Goal: Transaction & Acquisition: Purchase product/service

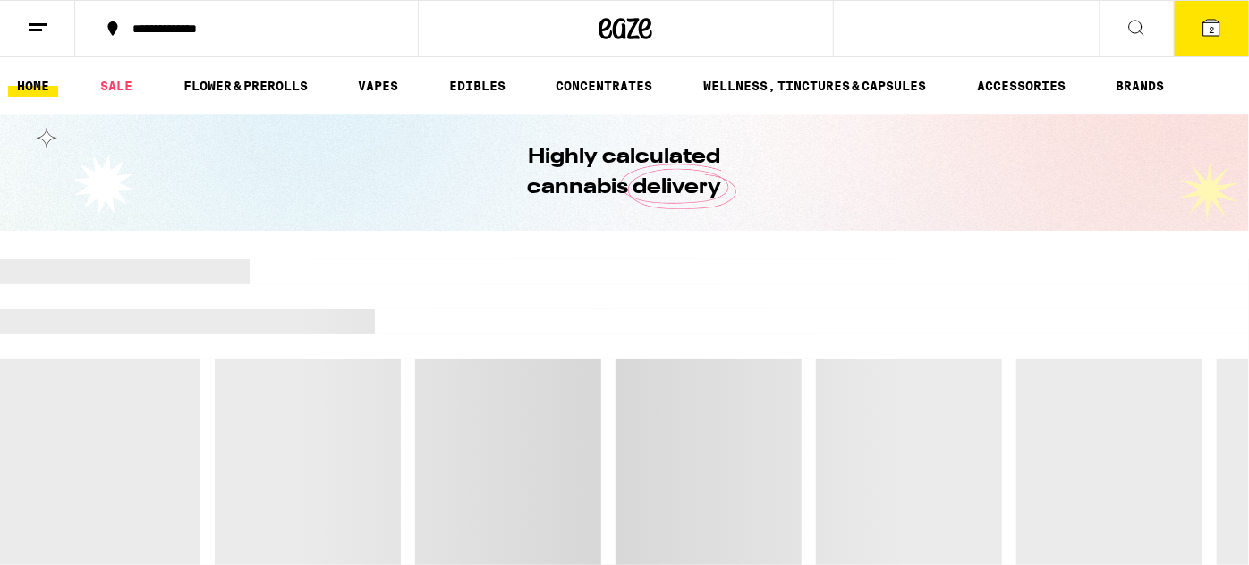
click at [1209, 21] on icon at bounding box center [1211, 28] width 16 height 16
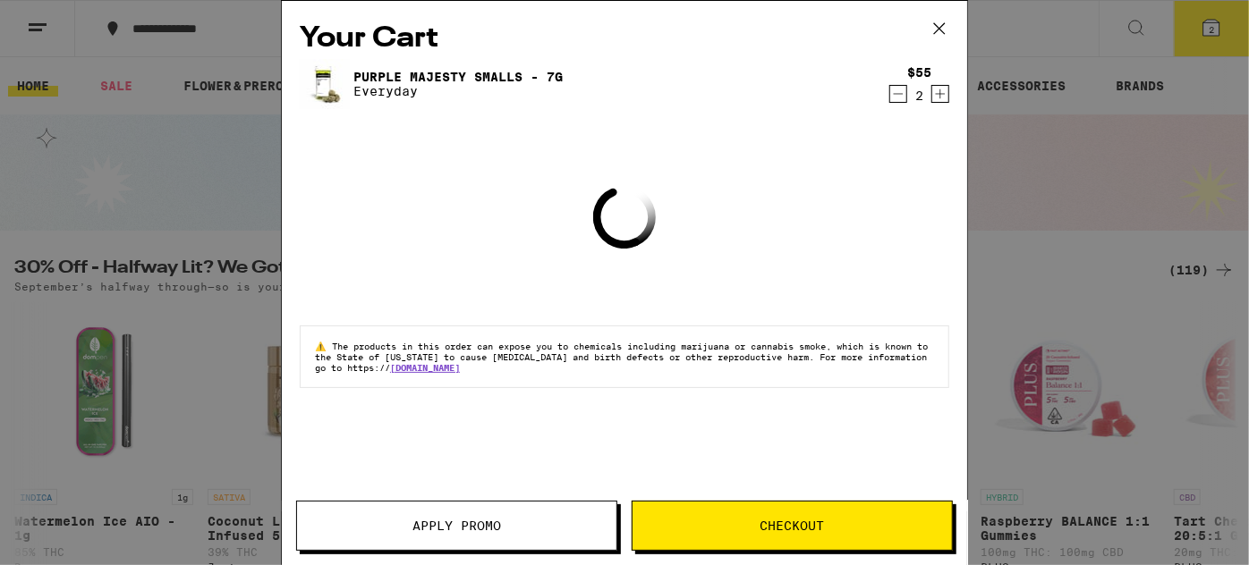
click at [903, 91] on icon "Decrement" at bounding box center [898, 93] width 16 height 21
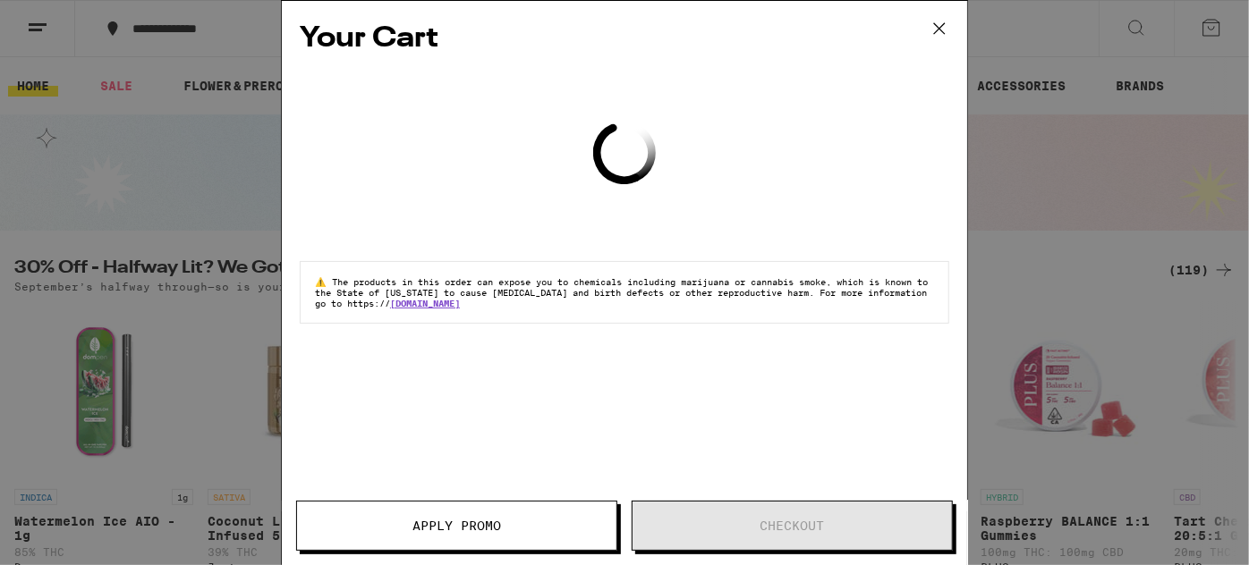
click at [942, 21] on div "Your Cart Loading ⚠️ The products in this order can expose you to chemicals inc…" at bounding box center [624, 282] width 1249 height 565
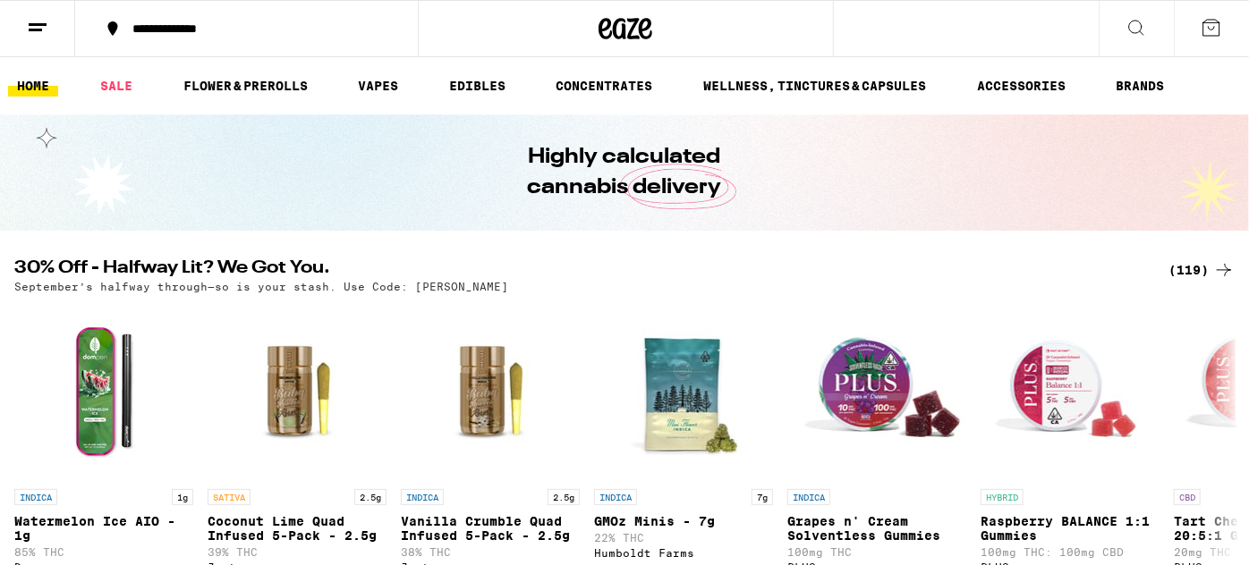
click at [30, 24] on div "Your Cart Loading ⚠️ The products in this order can expose you to chemicals inc…" at bounding box center [624, 282] width 1249 height 565
click at [47, 24] on icon at bounding box center [37, 27] width 21 height 21
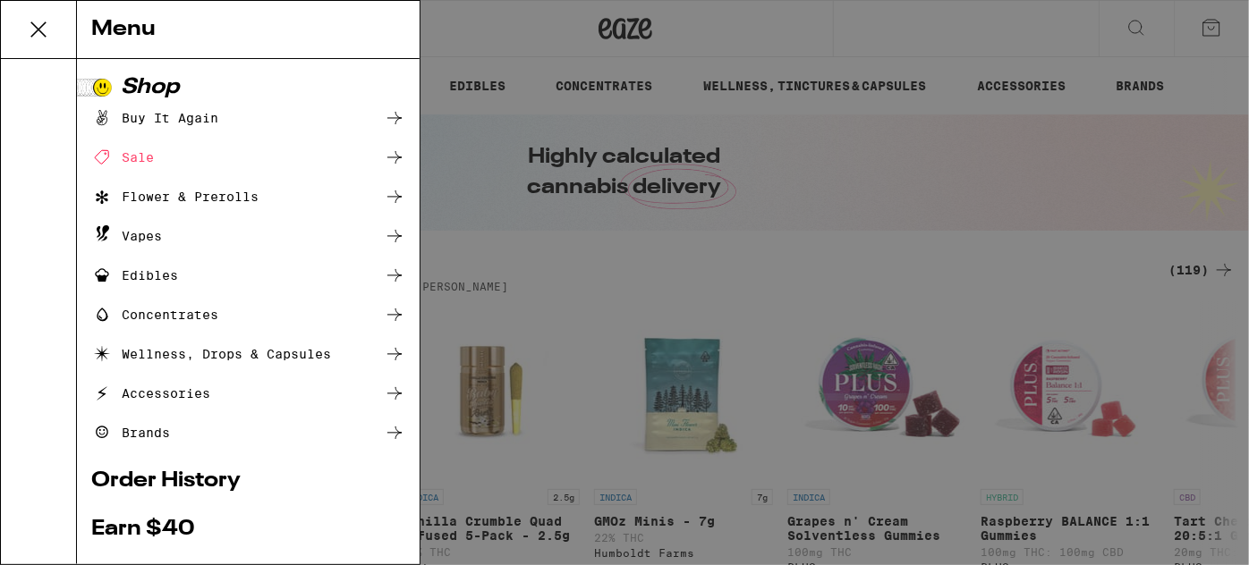
click at [38, 30] on icon at bounding box center [38, 29] width 14 height 14
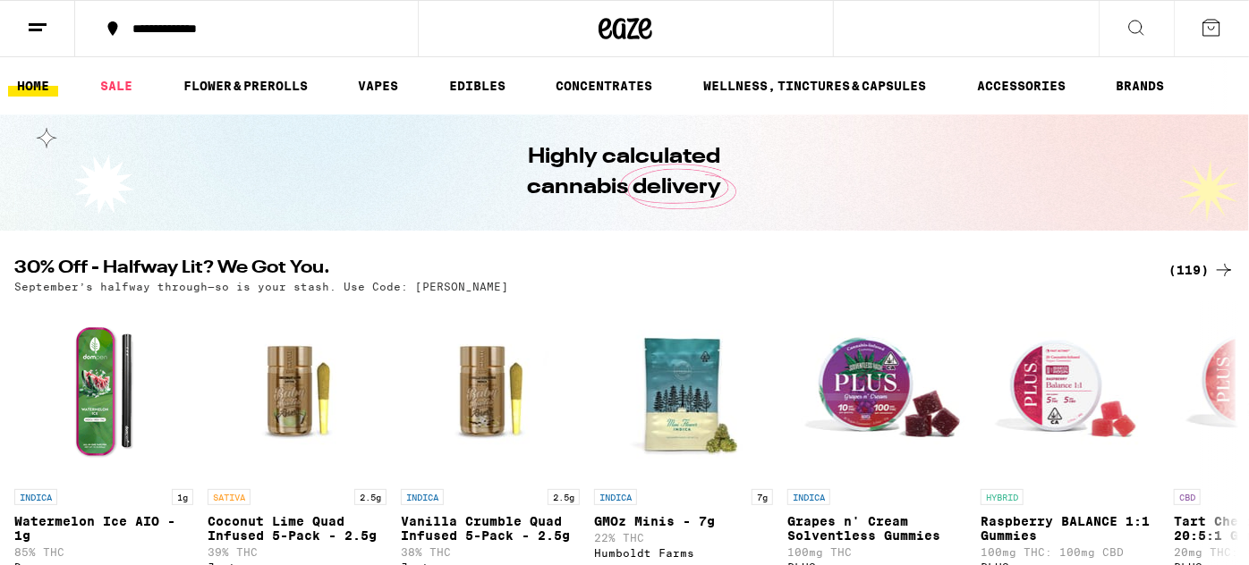
click at [213, 30] on div "**********" at bounding box center [256, 28] width 267 height 13
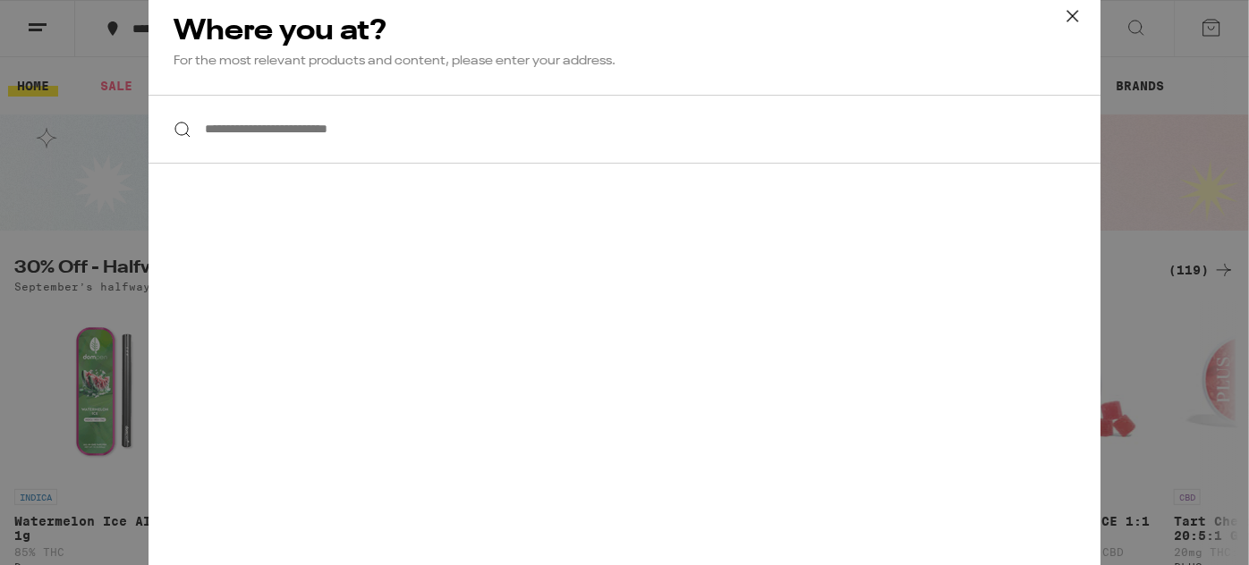
click at [251, 141] on input "**********" at bounding box center [625, 129] width 952 height 69
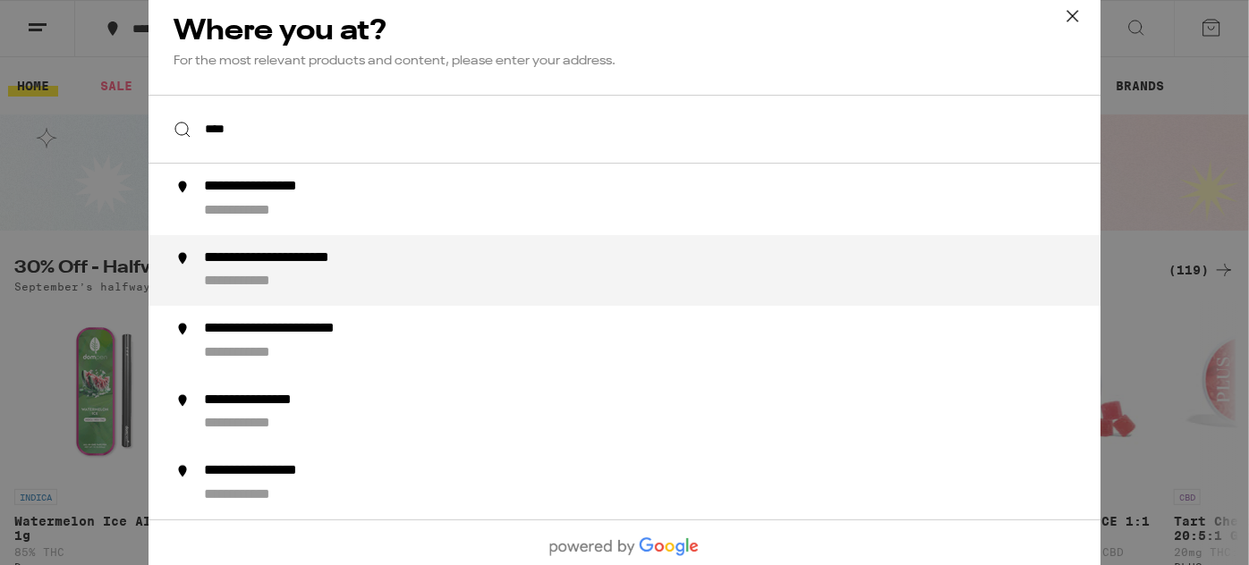
click at [282, 247] on li "**********" at bounding box center [625, 271] width 952 height 72
type input "**********"
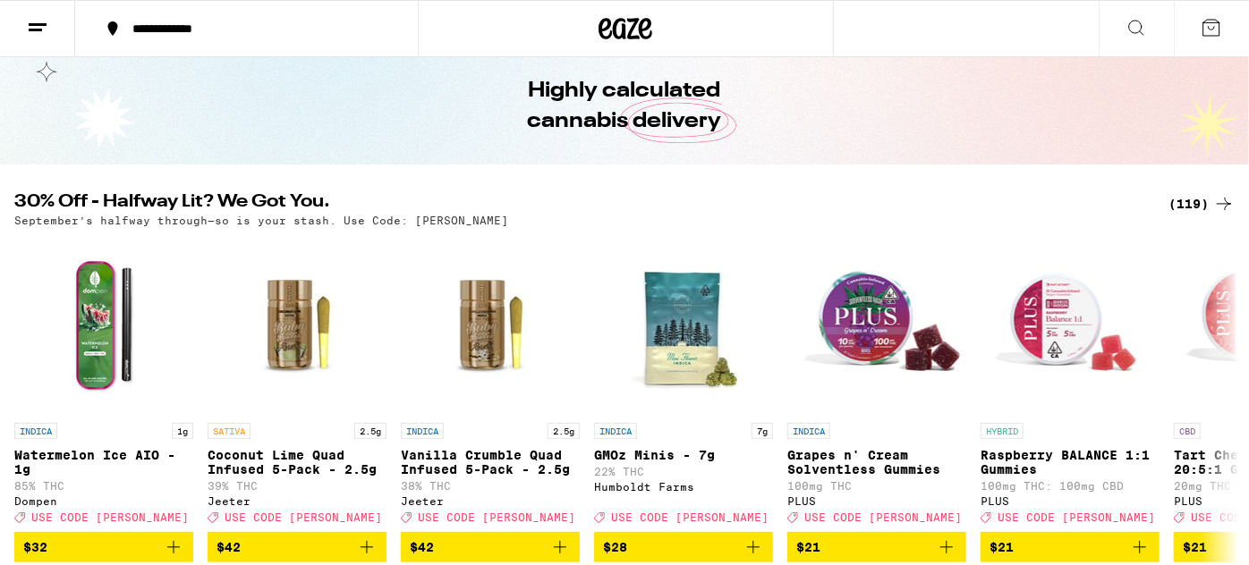
scroll to position [87, 0]
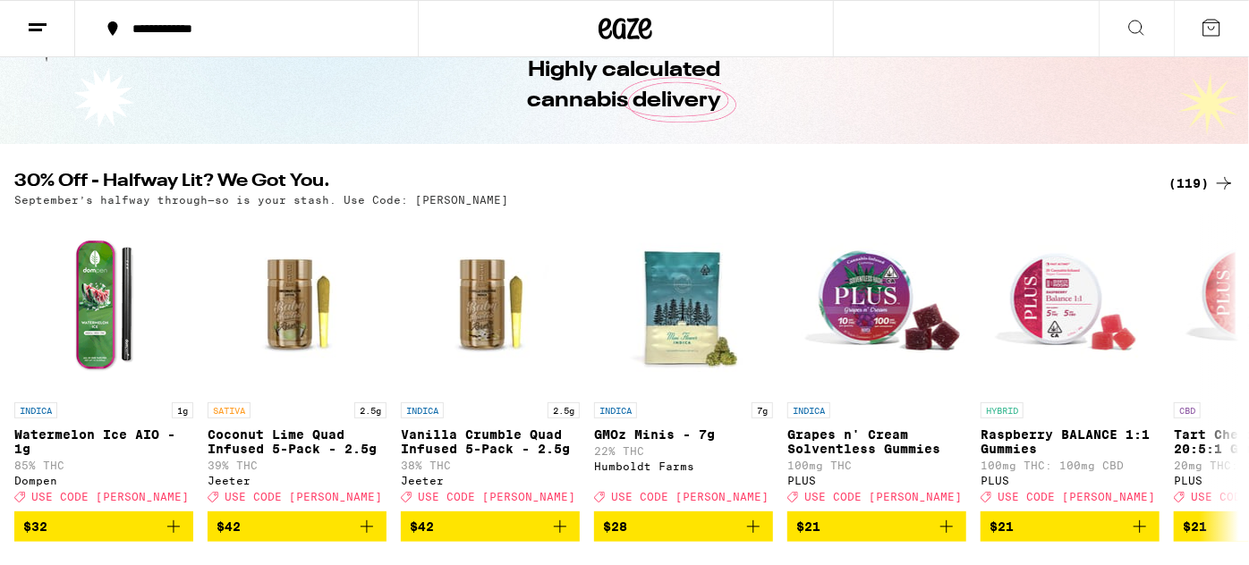
click at [1178, 182] on div "(119)" at bounding box center [1201, 183] width 66 height 21
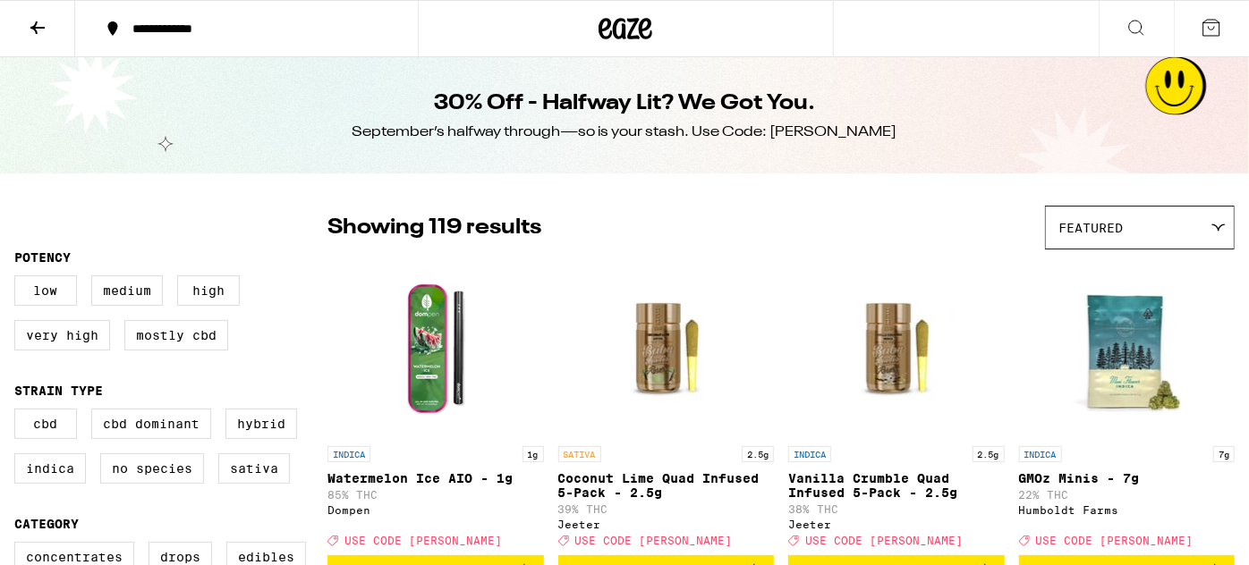
click at [834, 129] on div "September’s halfway through—so is your stash. Use Code: LITTY" at bounding box center [624, 133] width 545 height 20
copy div "LITTY"
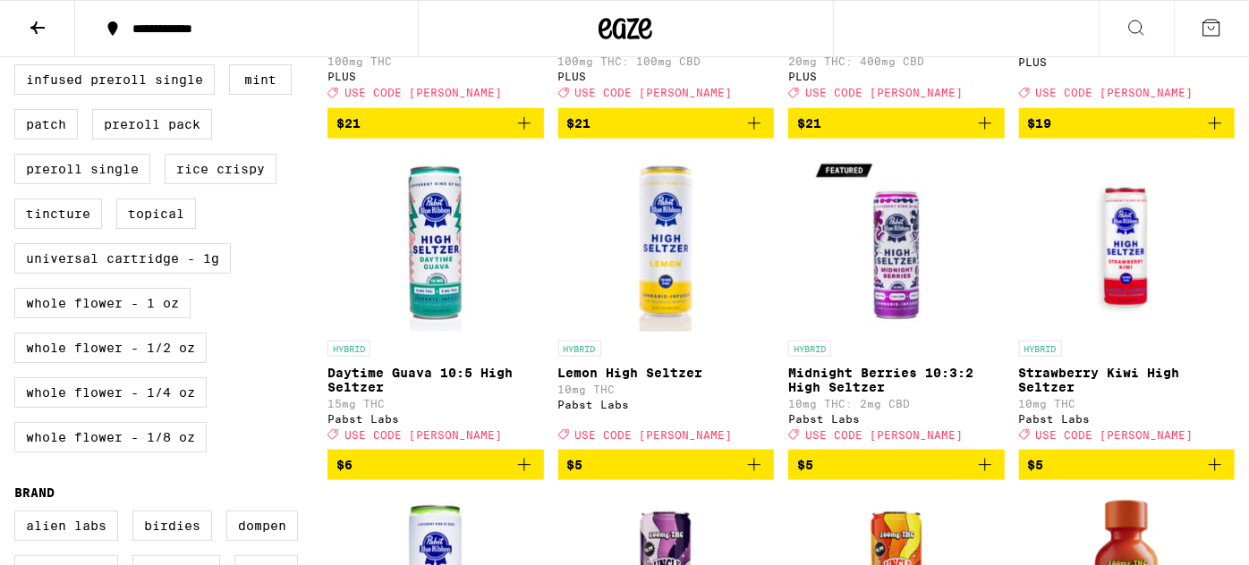
scroll to position [927, 0]
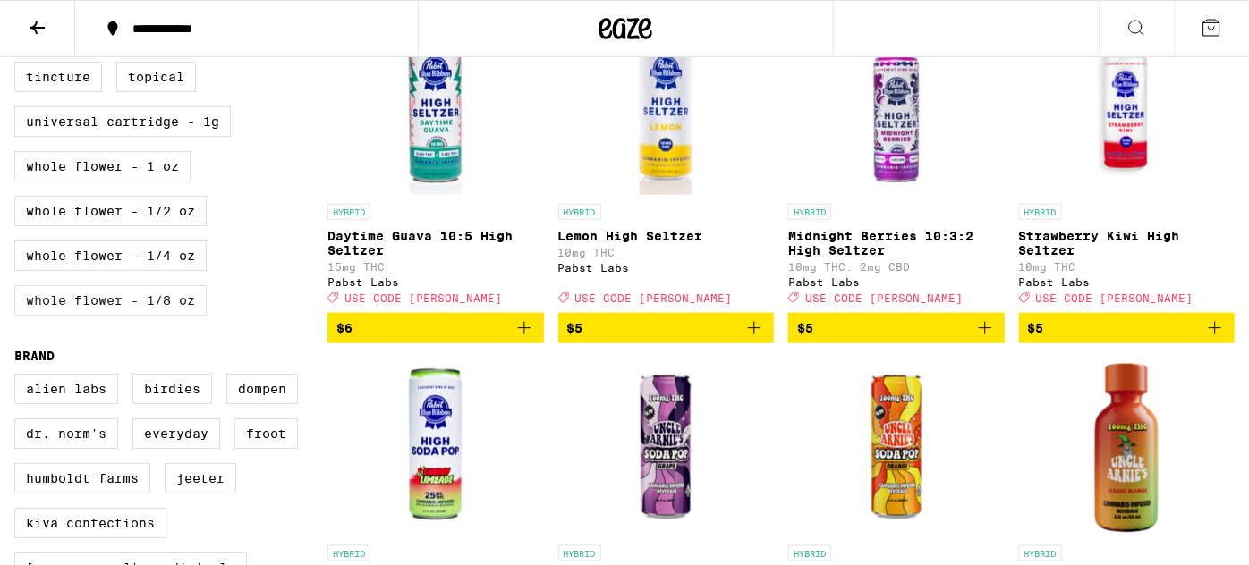
click at [56, 316] on label "Whole Flower - 1/8 oz" at bounding box center [110, 300] width 192 height 30
checkbox input "true"
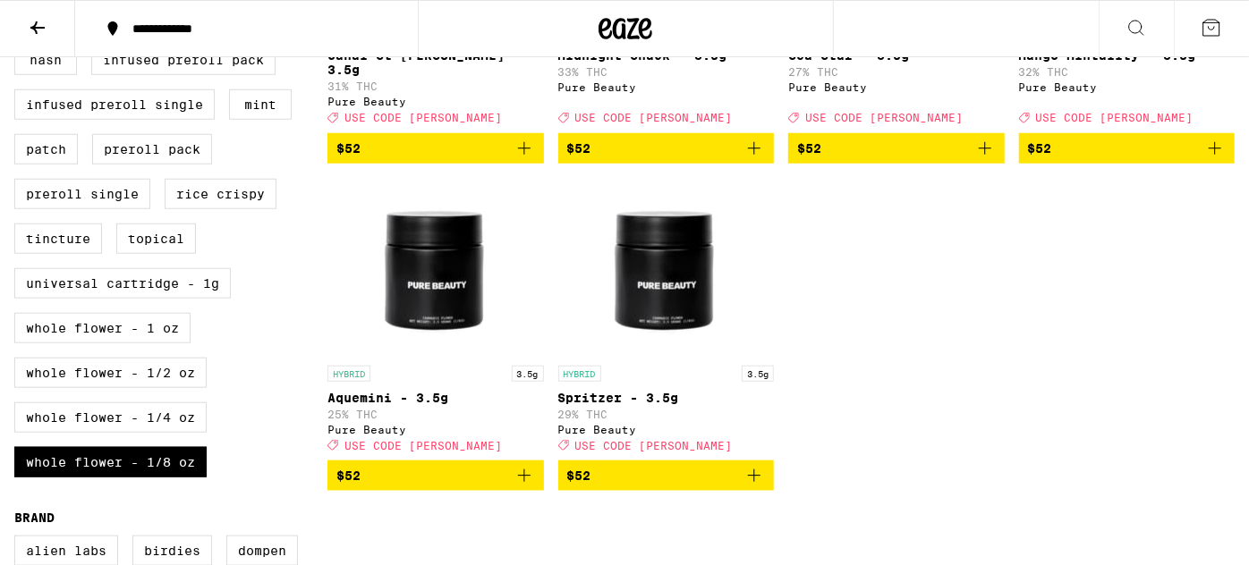
scroll to position [762, 0]
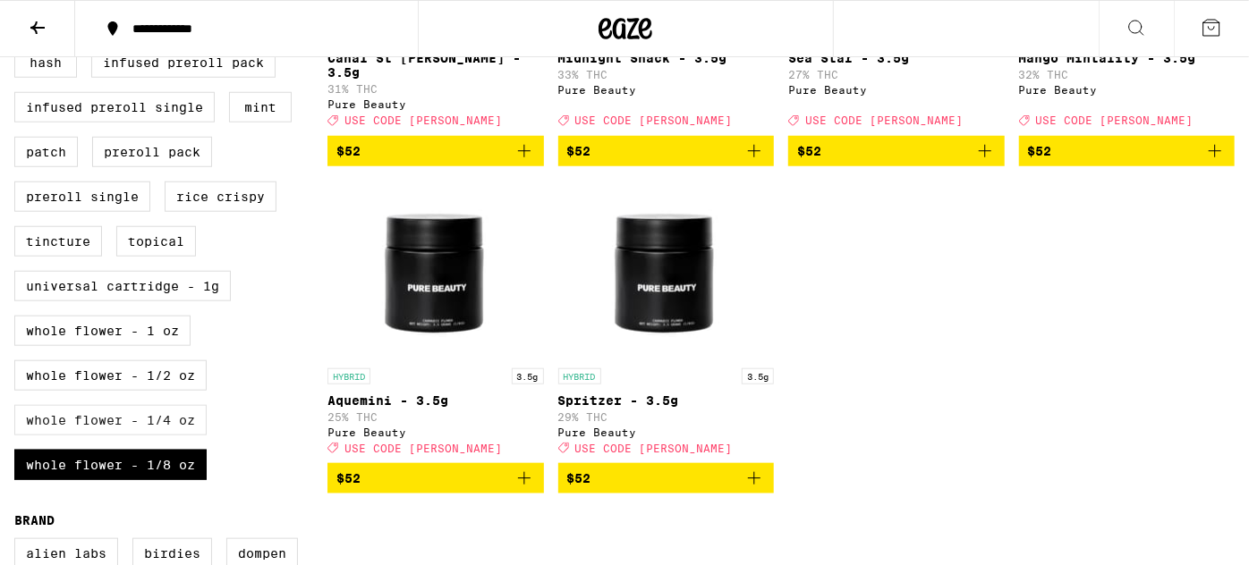
click at [56, 436] on label "Whole Flower - 1/4 oz" at bounding box center [110, 420] width 192 height 30
checkbox input "true"
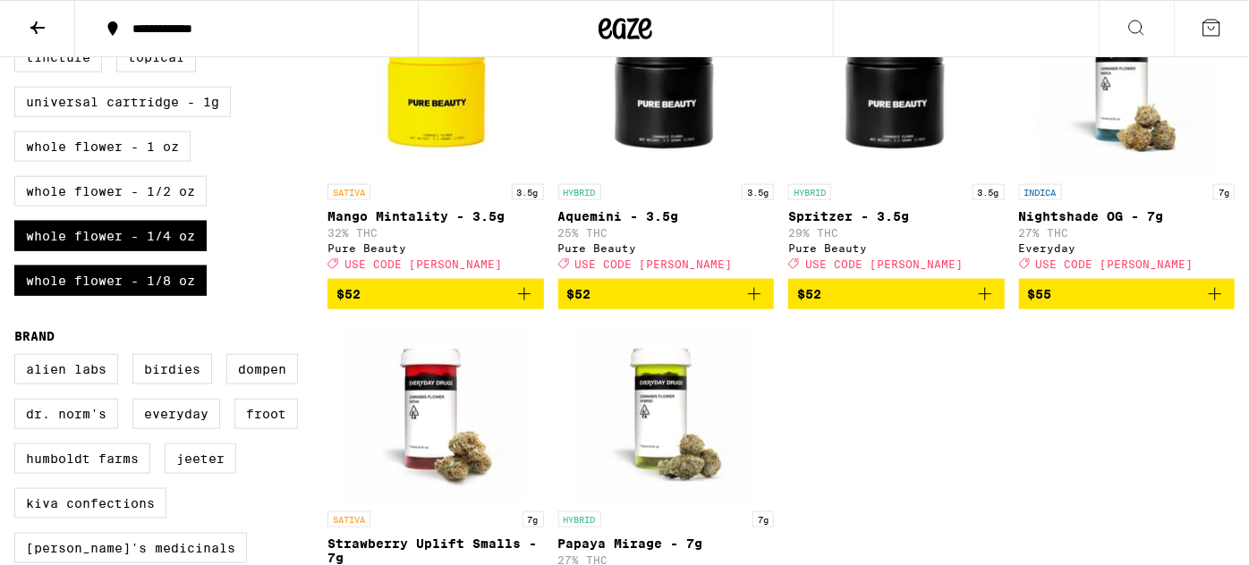
scroll to position [947, 0]
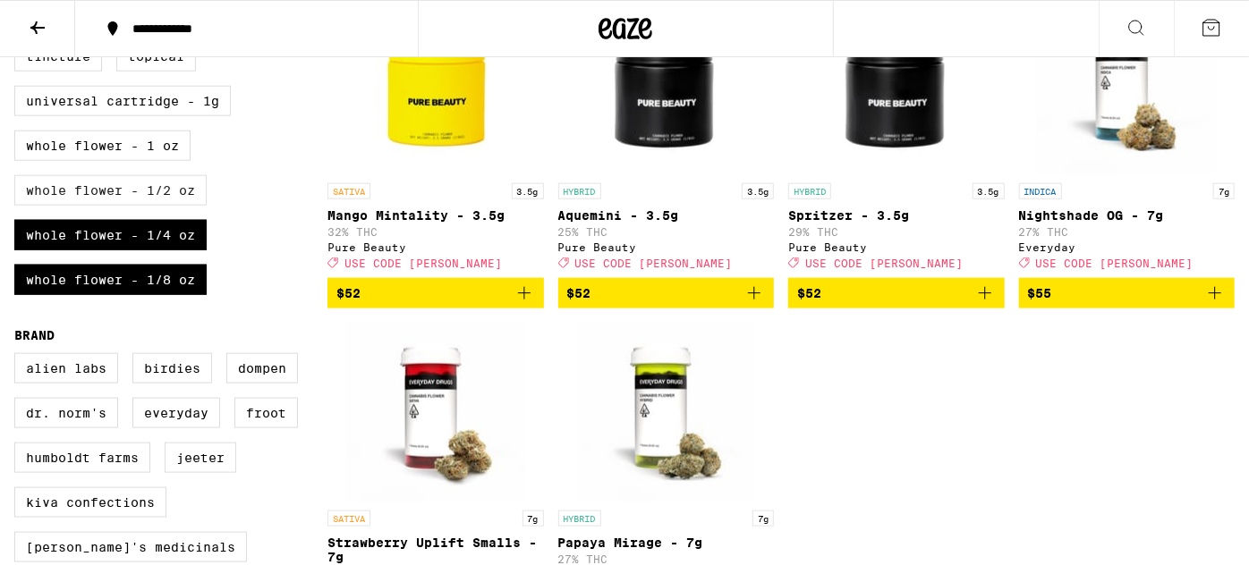
click at [104, 206] on label "Whole Flower - 1/2 oz" at bounding box center [110, 190] width 192 height 30
checkbox input "true"
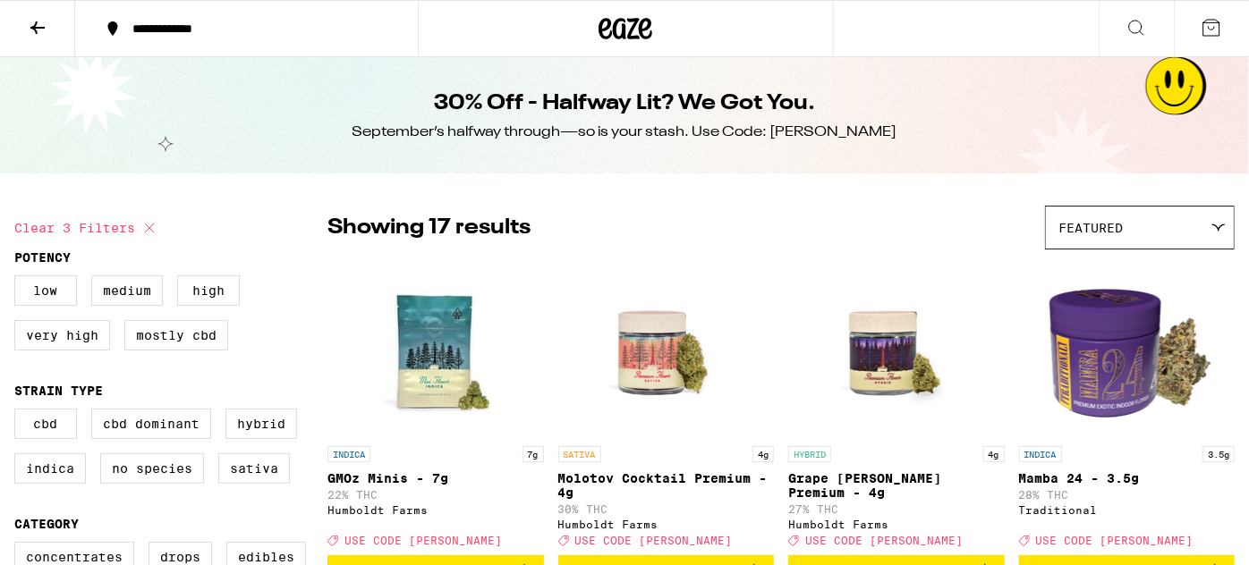
click at [1091, 222] on span "Featured" at bounding box center [1090, 228] width 64 height 14
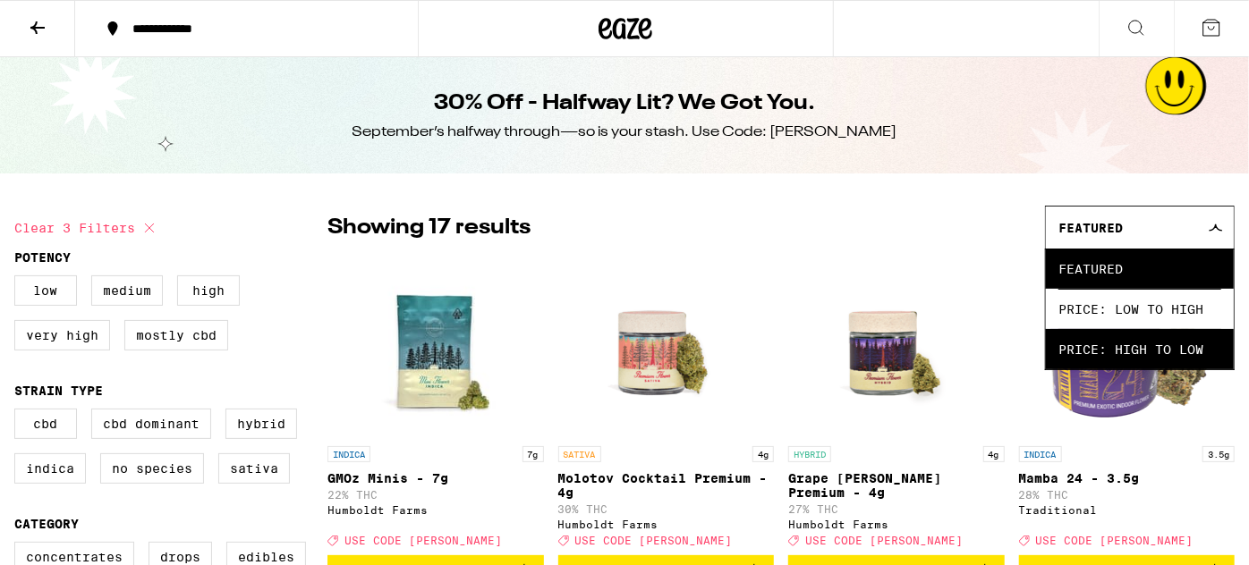
click at [1076, 339] on span "Price: High to Low" at bounding box center [1139, 349] width 163 height 40
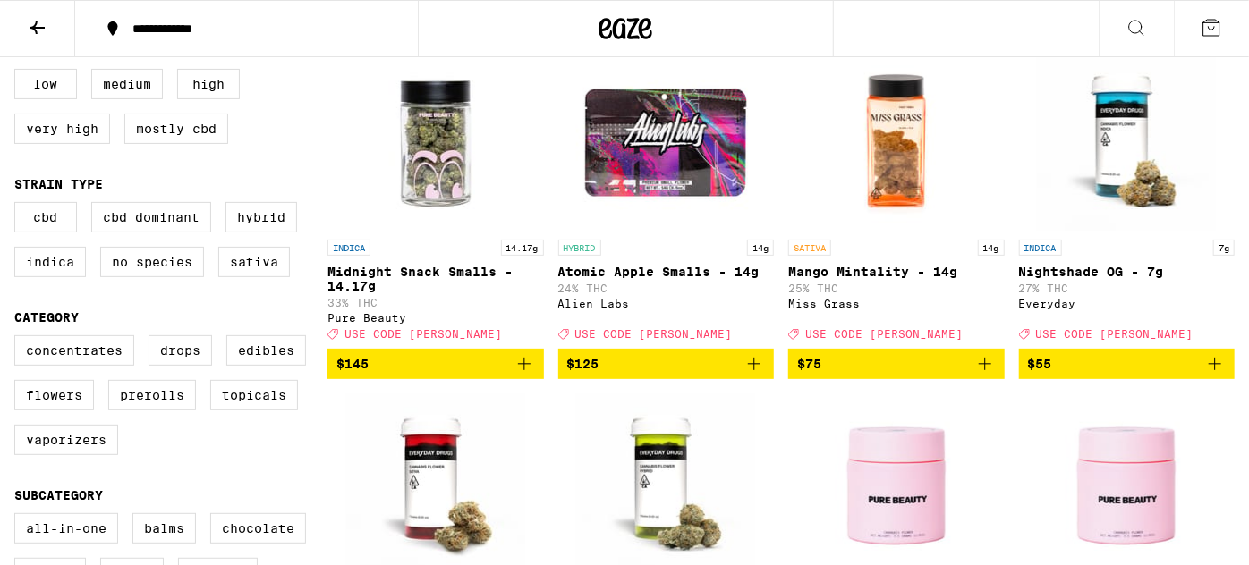
scroll to position [209, 0]
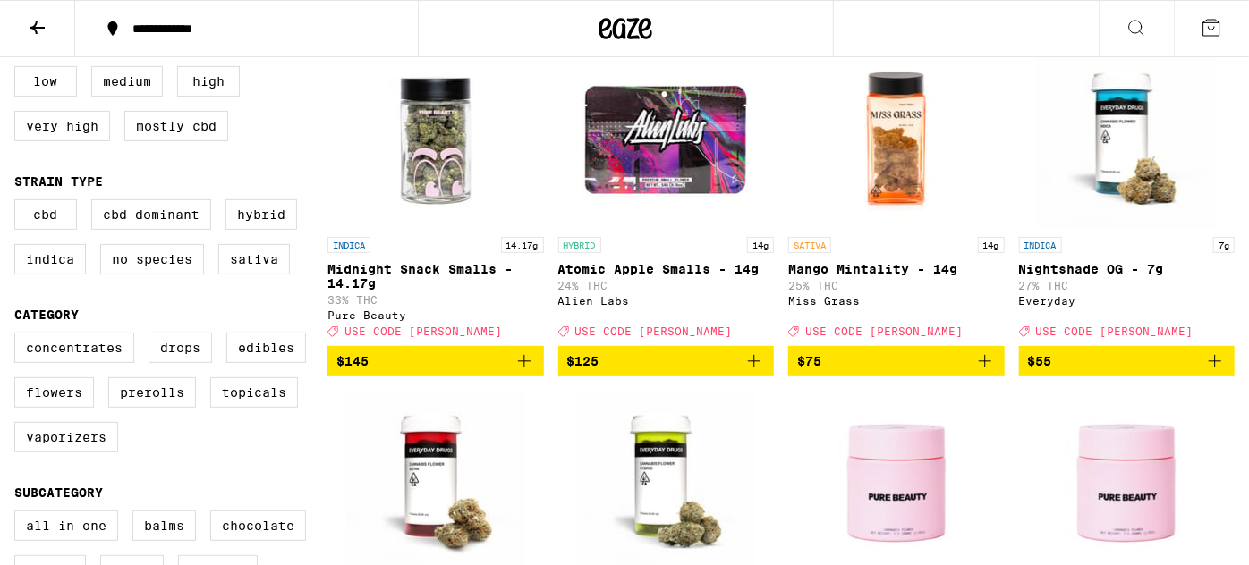
click at [894, 164] on img "Open page for Mango Mintality - 14g from Miss Grass" at bounding box center [896, 138] width 179 height 179
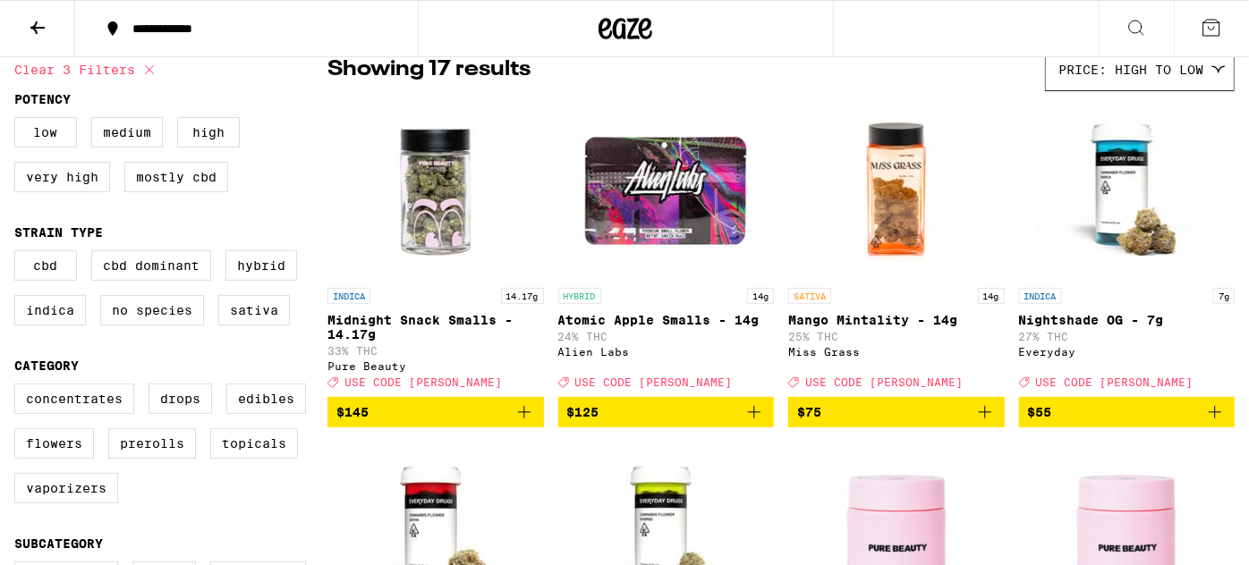
scroll to position [159, 0]
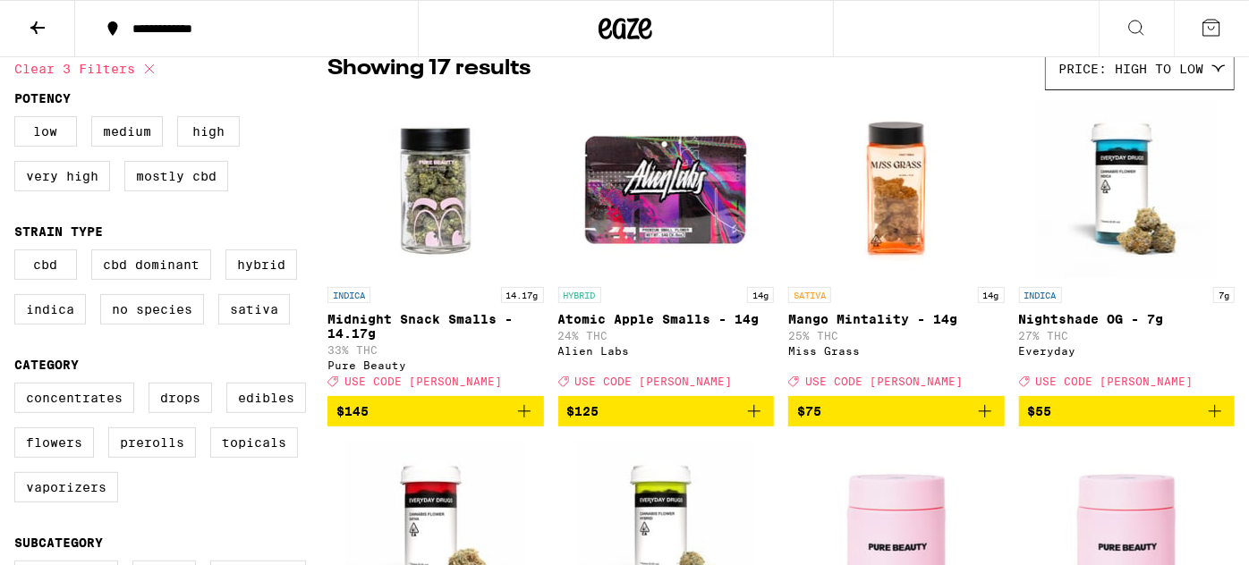
click at [1130, 205] on img "Open page for Nightshade OG - 7g from Everyday" at bounding box center [1126, 188] width 179 height 179
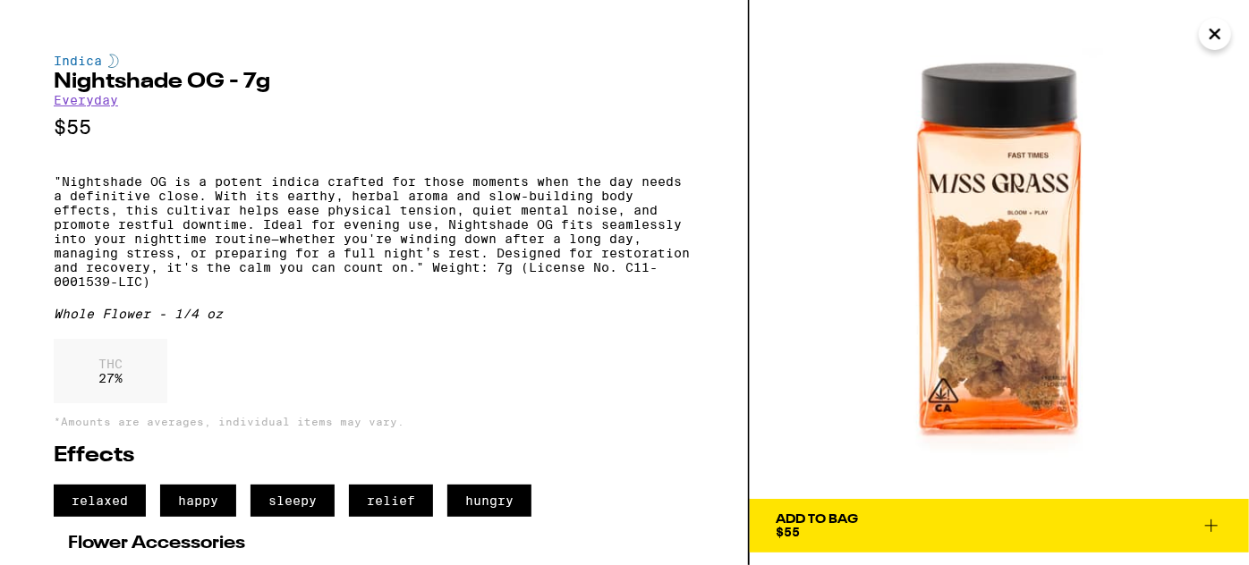
click at [1215, 39] on icon "Close" at bounding box center [1214, 34] width 21 height 27
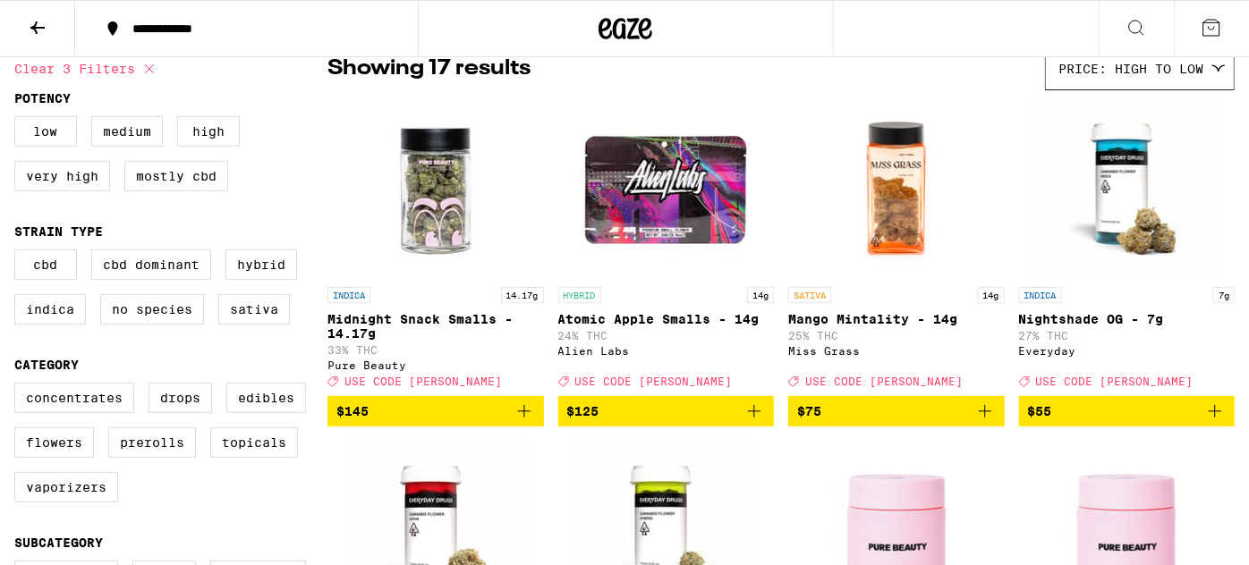
click at [1093, 331] on div "INDICA 7g Nightshade OG - 7g 27% THC Everyday Deal Created with Sketch. USE COD…" at bounding box center [1127, 337] width 216 height 100
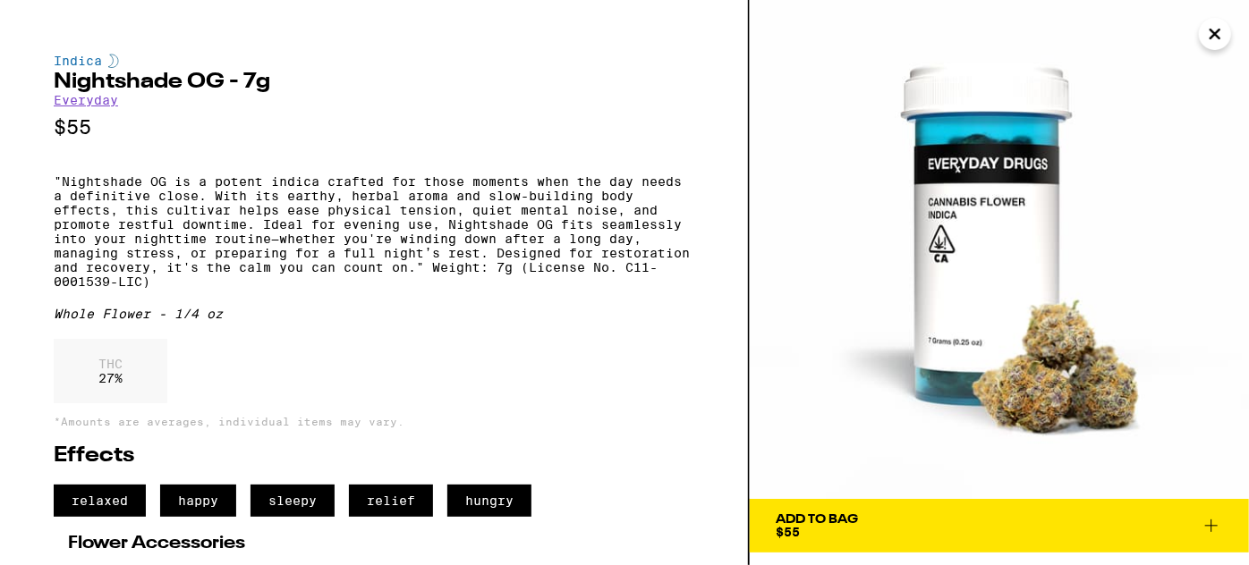
click at [1210, 33] on icon "Close" at bounding box center [1214, 34] width 21 height 27
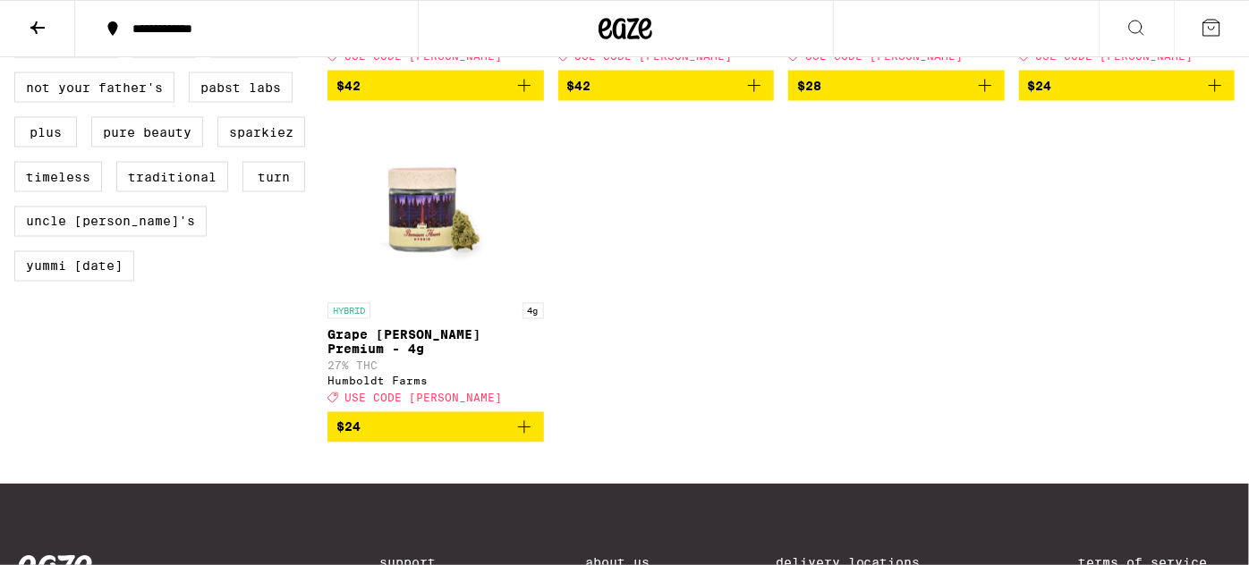
scroll to position [1494, 0]
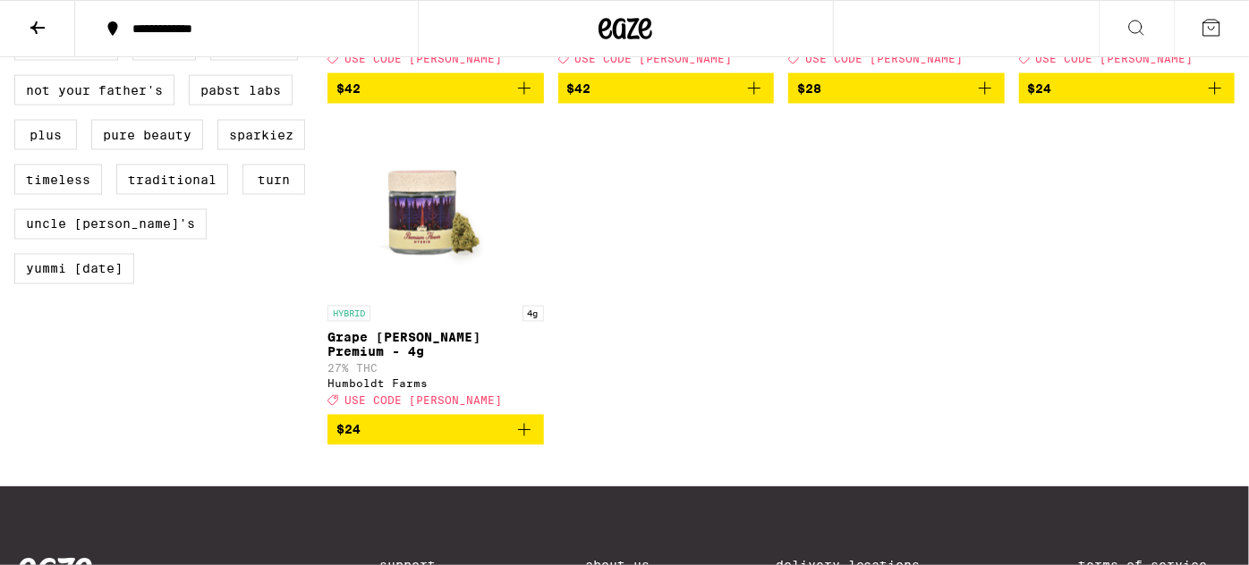
click at [378, 253] on img "Open page for Grape Runtz Premium - 4g from Humboldt Farms" at bounding box center [435, 207] width 179 height 179
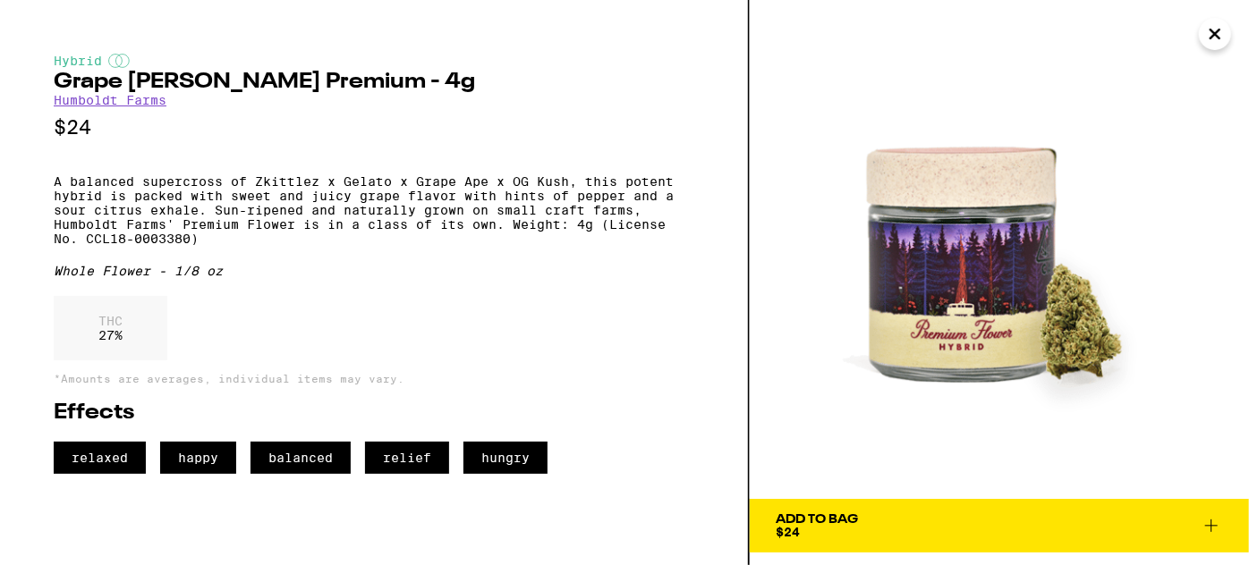
click at [1209, 31] on icon "Close" at bounding box center [1214, 34] width 21 height 27
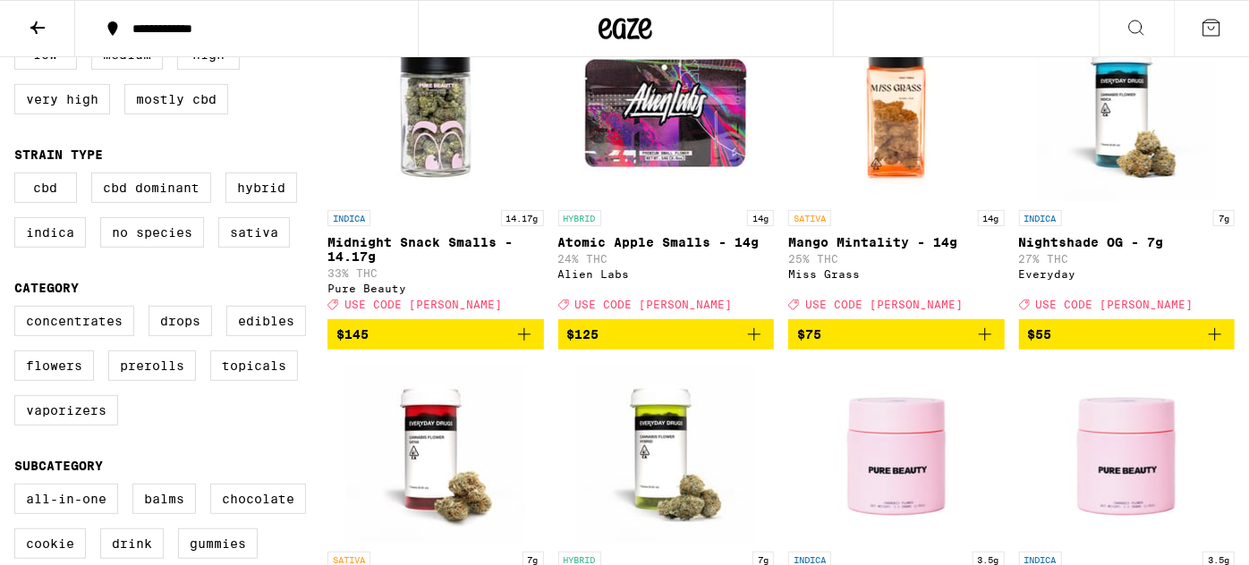
scroll to position [231, 0]
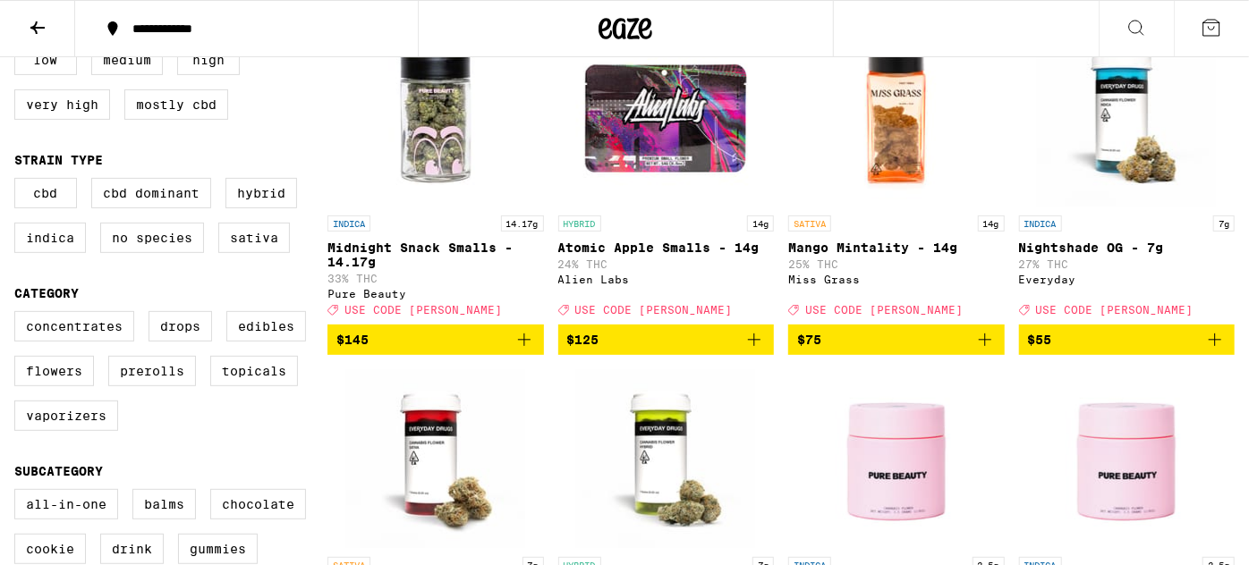
click at [1213, 346] on icon "Add to bag" at bounding box center [1214, 339] width 21 height 21
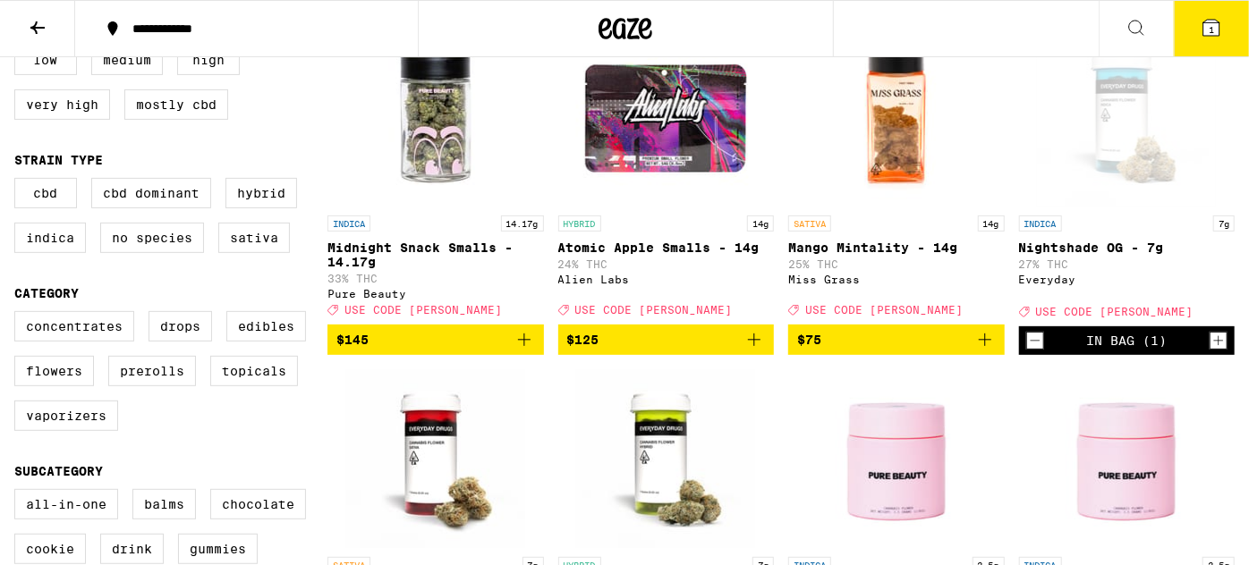
scroll to position [1736, 0]
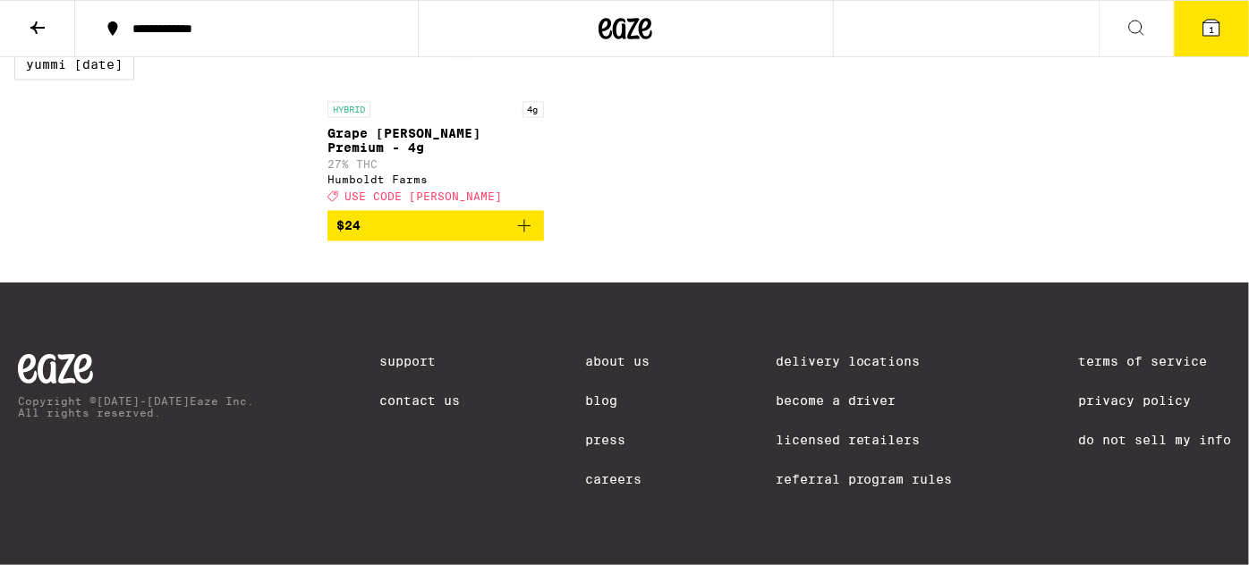
click at [521, 216] on icon "Add to bag" at bounding box center [524, 226] width 21 height 21
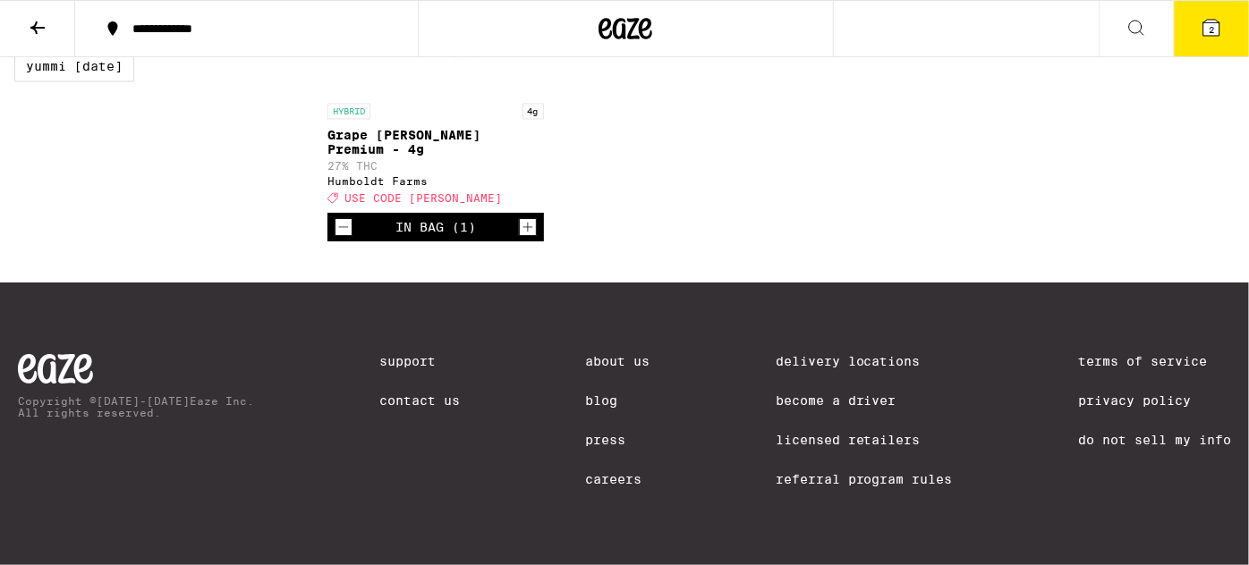
click at [1202, 25] on icon at bounding box center [1211, 27] width 21 height 21
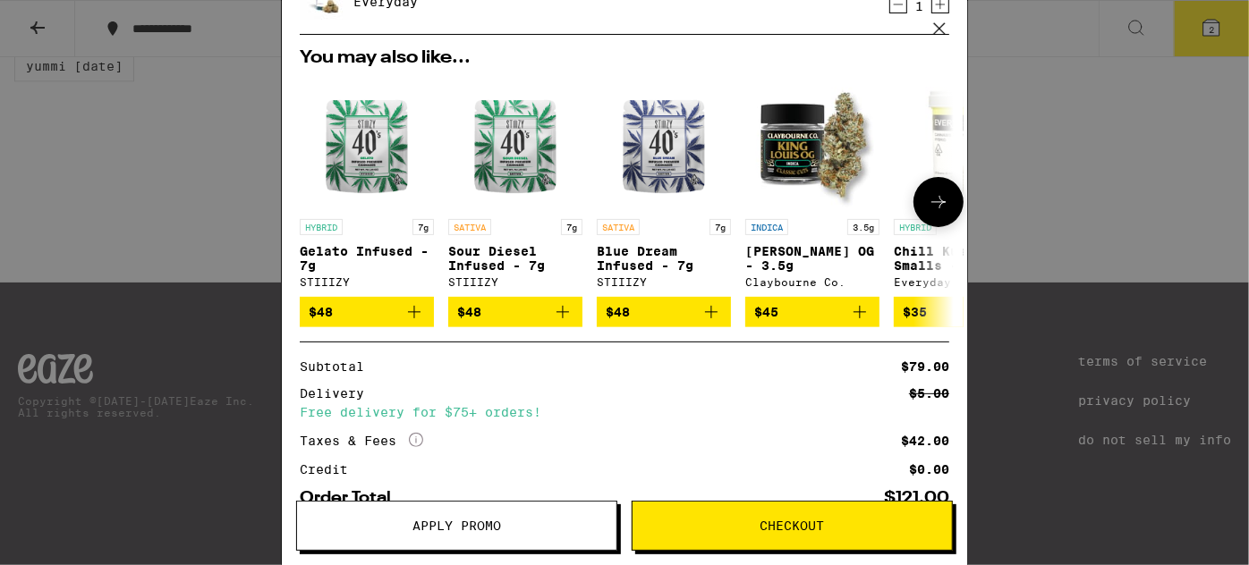
scroll to position [265, 0]
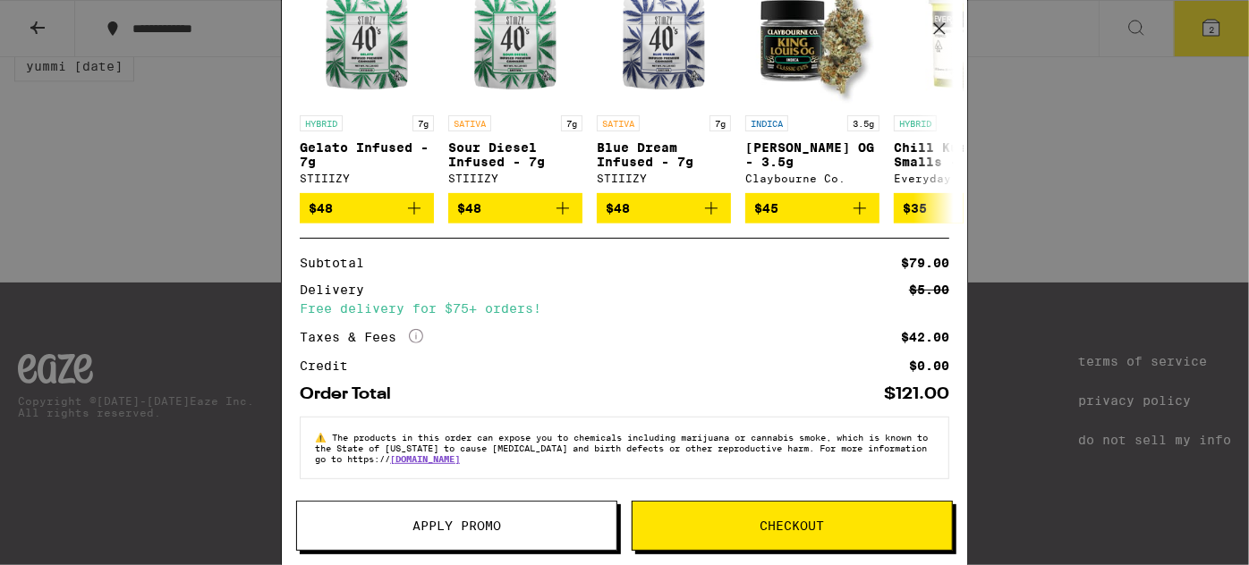
click at [518, 531] on span "Apply Promo" at bounding box center [456, 526] width 319 height 13
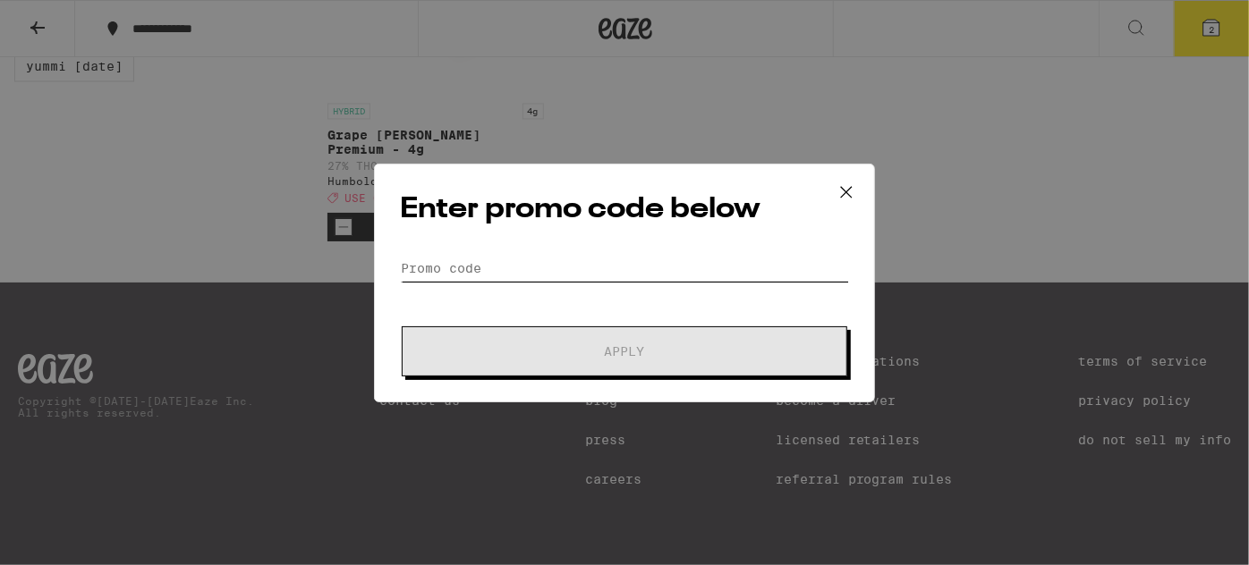
click at [478, 261] on input "Promo Code" at bounding box center [624, 268] width 449 height 27
paste input "LITTY"
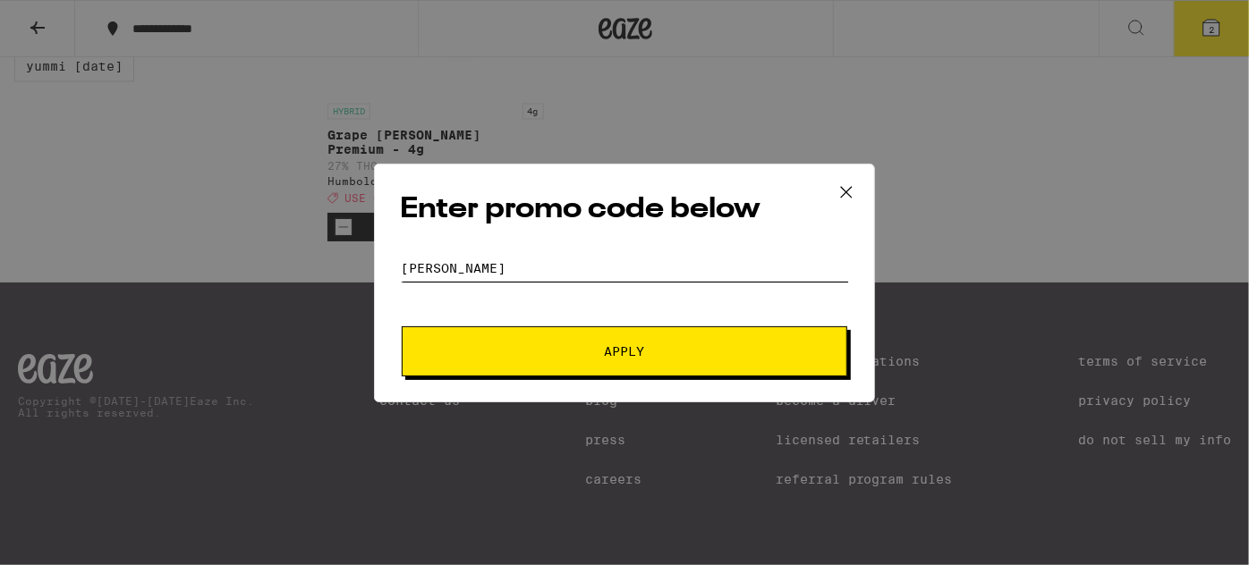
type input "LITTY"
click at [496, 369] on button "Apply" at bounding box center [625, 352] width 446 height 50
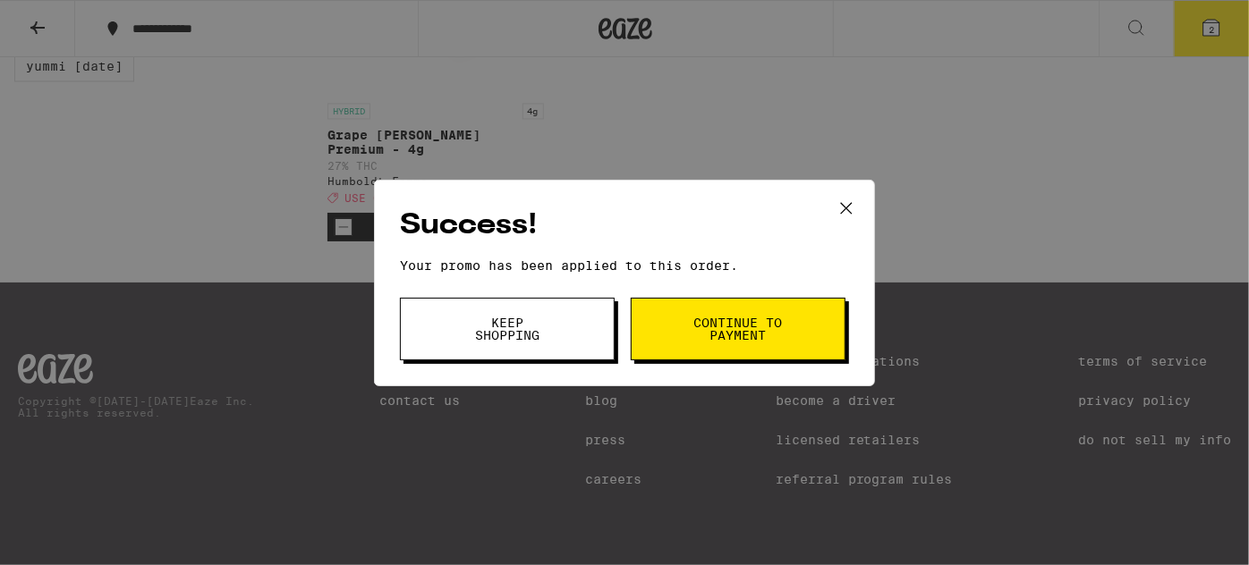
click at [751, 335] on span "Continue to payment" at bounding box center [737, 329] width 91 height 25
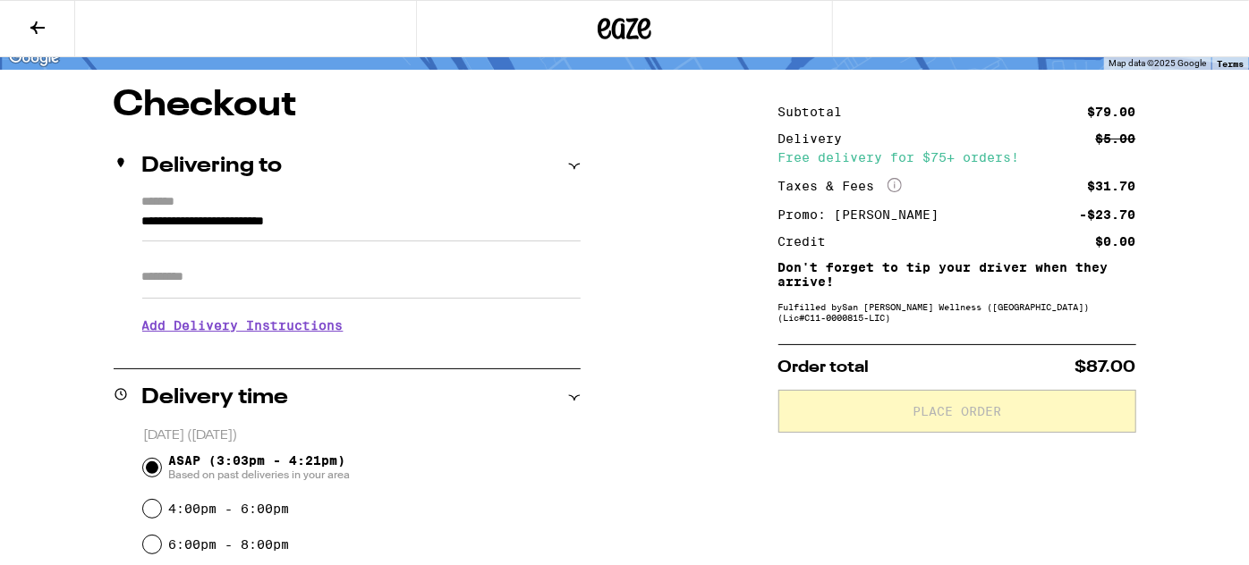
scroll to position [132, 0]
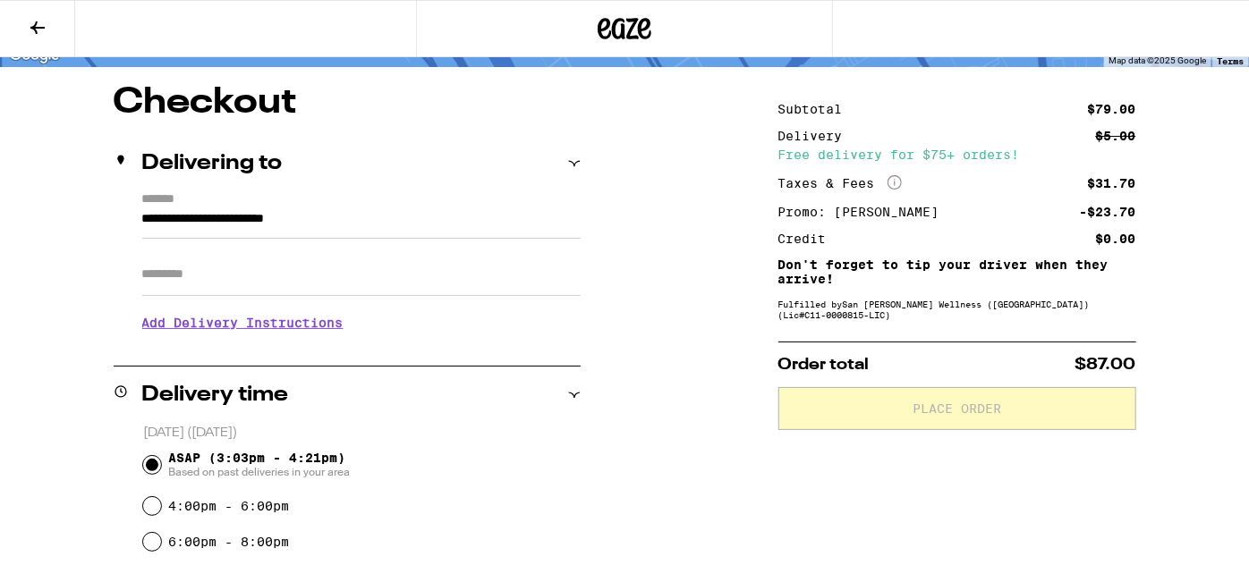
click at [149, 282] on input "Apt/Suite" at bounding box center [361, 274] width 438 height 43
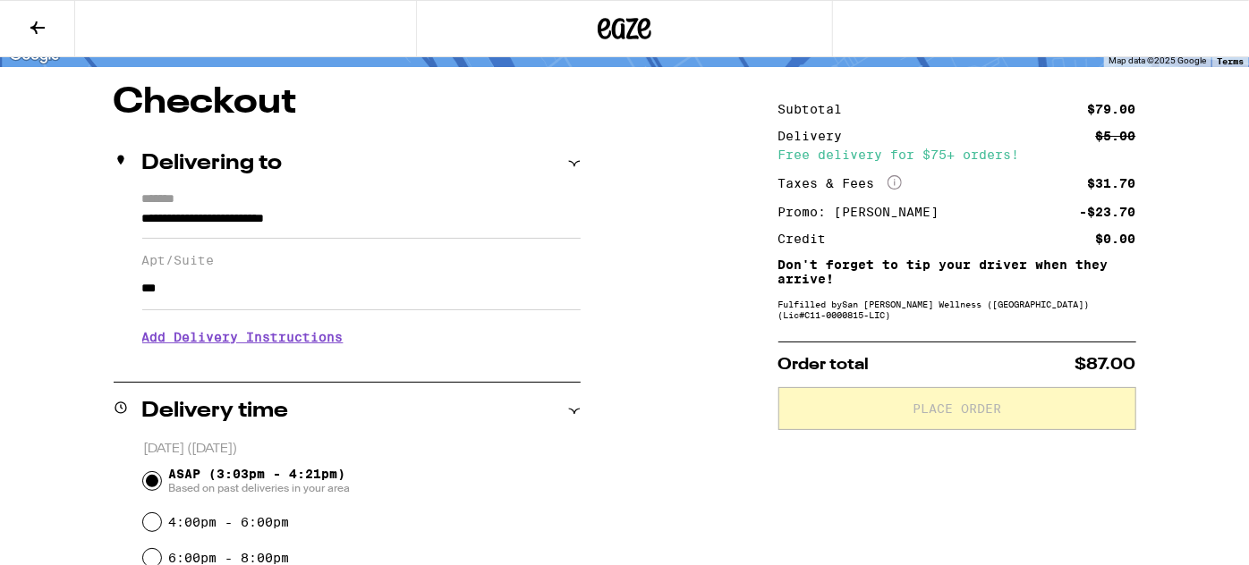
type input "***"
click at [208, 341] on h3 "Add Delivery Instructions" at bounding box center [361, 337] width 438 height 41
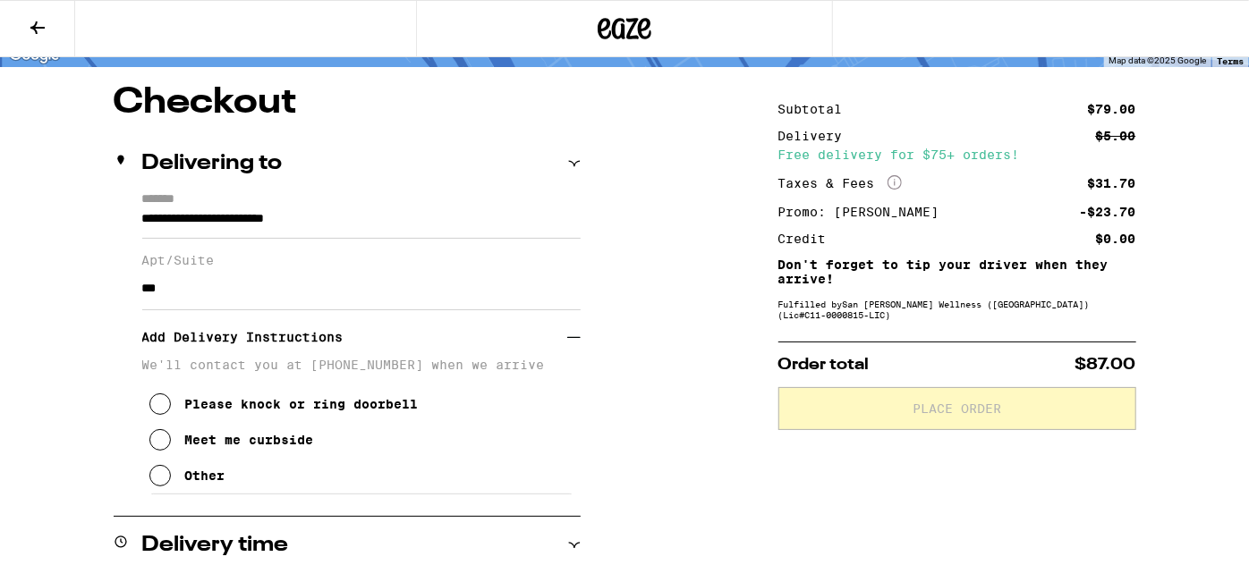
click at [161, 445] on icon at bounding box center [159, 439] width 21 height 21
click at [162, 484] on icon at bounding box center [159, 475] width 21 height 21
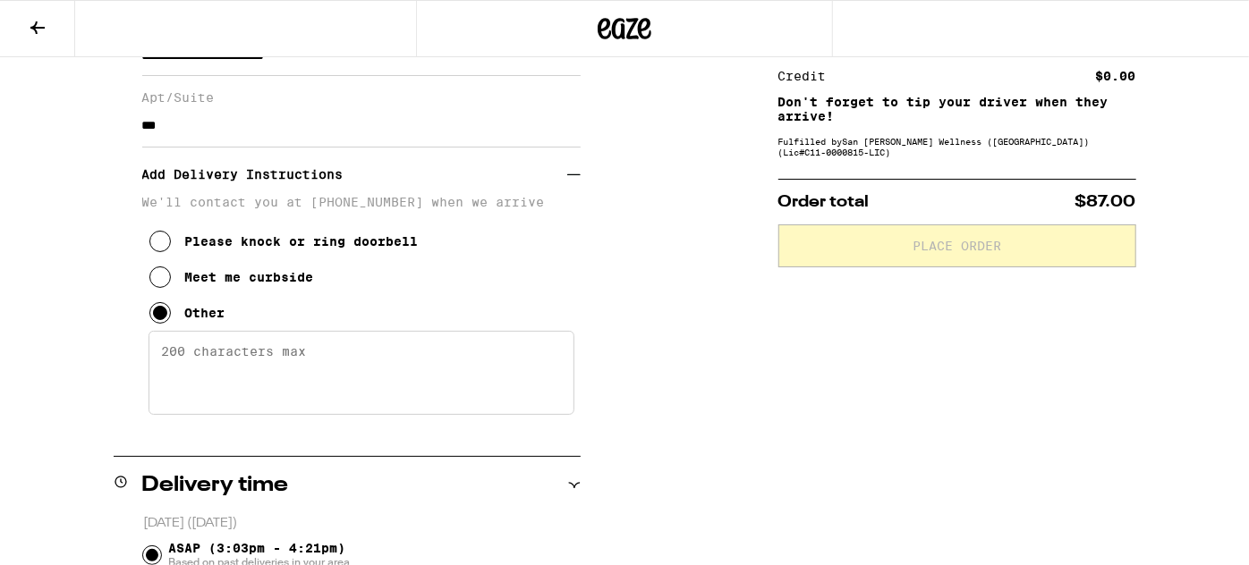
scroll to position [300, 0]
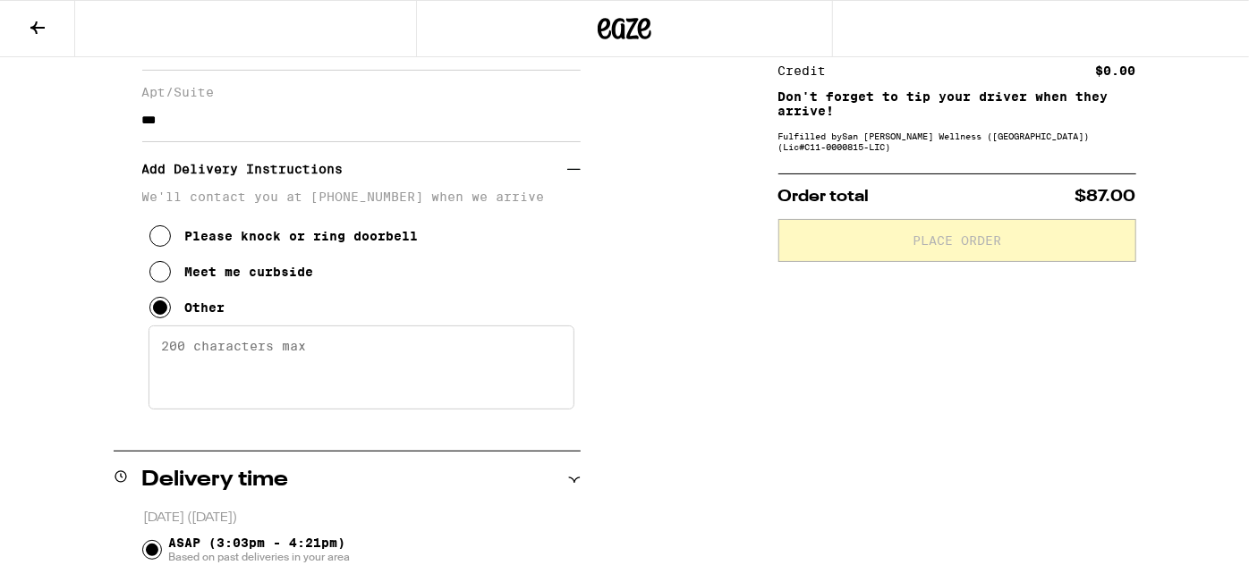
click at [327, 368] on textarea "Enter any other delivery instructions you want driver to know" at bounding box center [362, 368] width 426 height 84
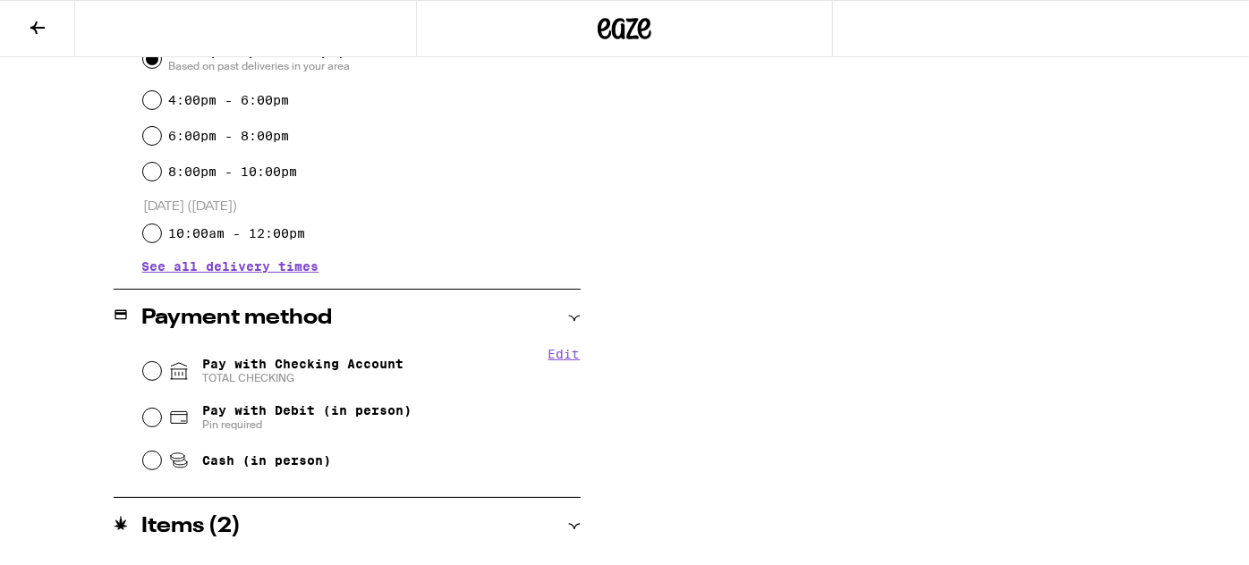
scroll to position [792, 0]
type textarea "Meet me curbside in parking lot"
click at [152, 377] on input "Pay with Checking Account TOTAL CHECKING" at bounding box center [152, 370] width 18 height 18
radio input "true"
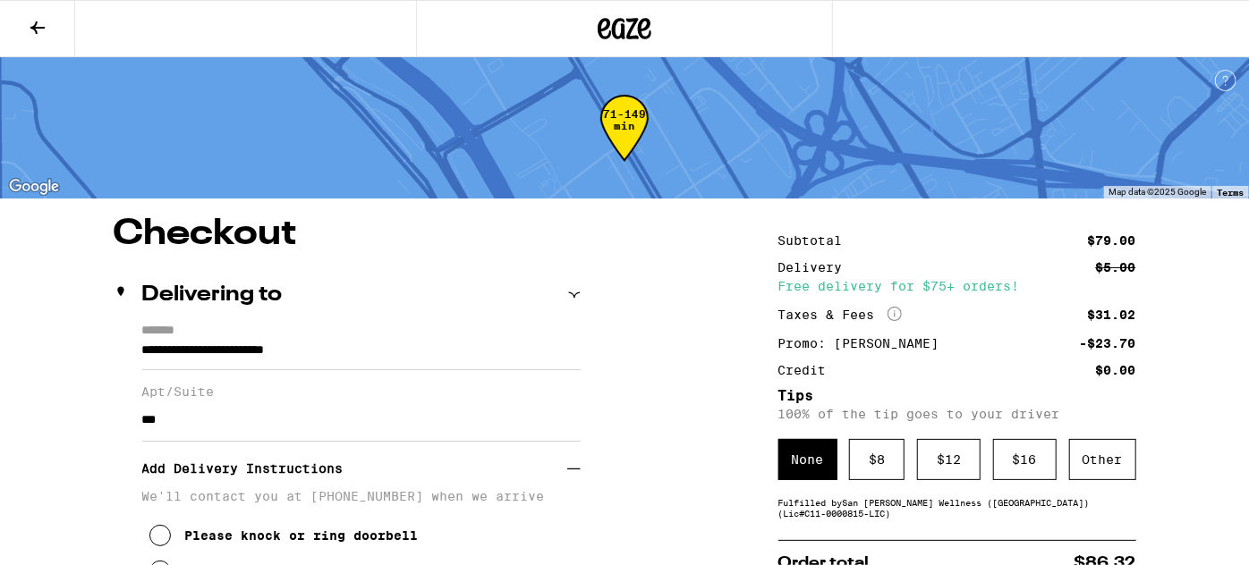
scroll to position [81, 0]
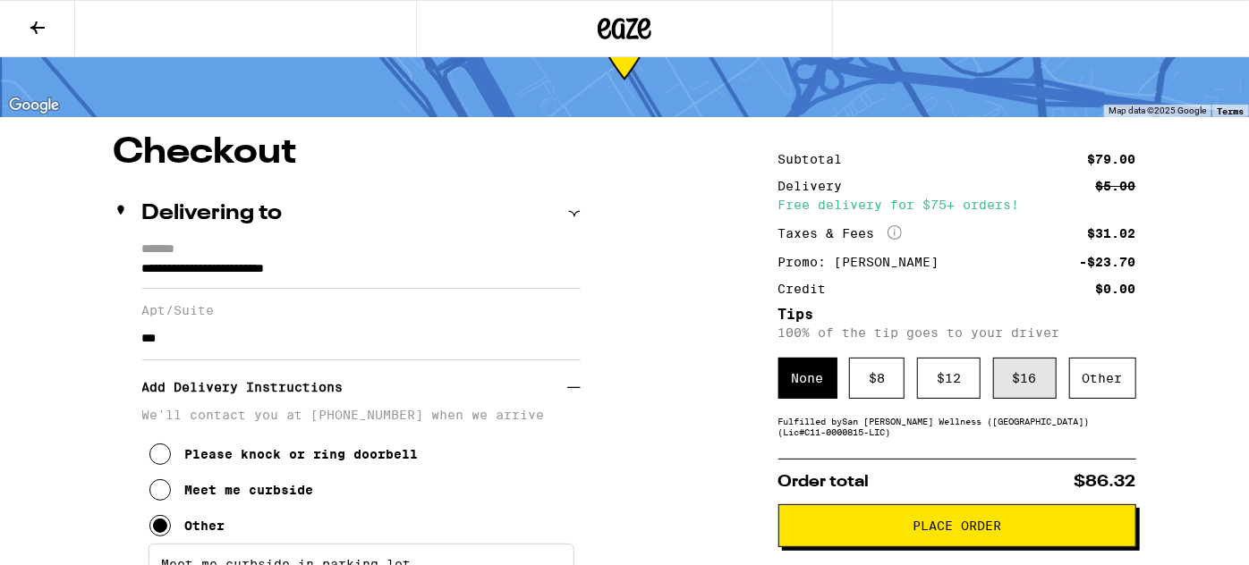
click at [1034, 383] on div "$ 16" at bounding box center [1025, 378] width 64 height 41
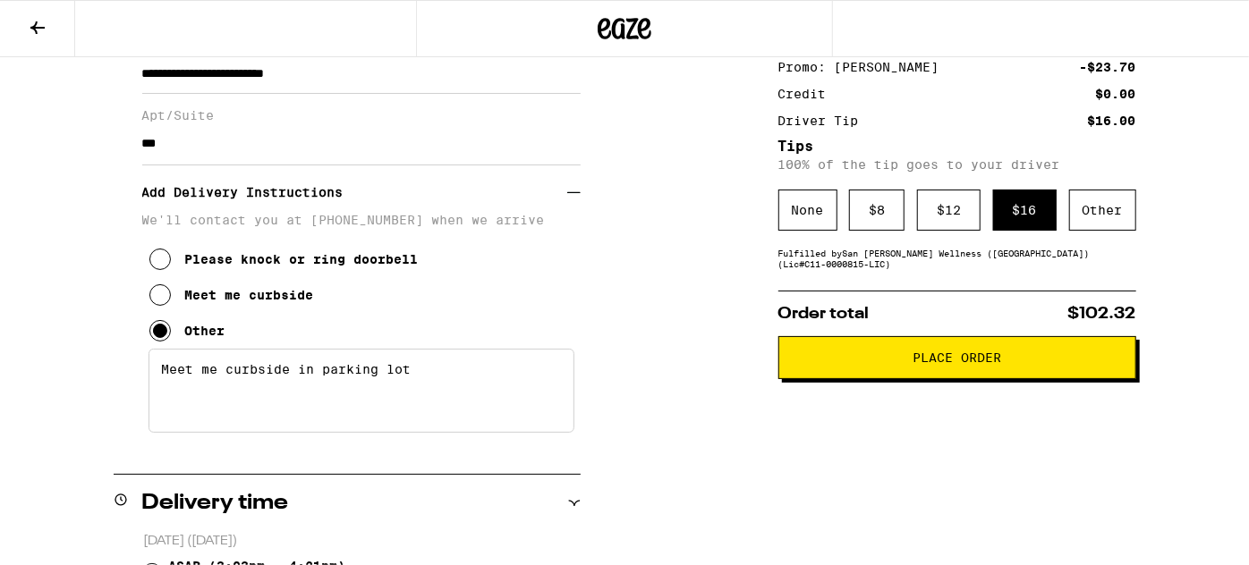
scroll to position [276, 0]
click at [848, 358] on span "Place Order" at bounding box center [957, 358] width 327 height 13
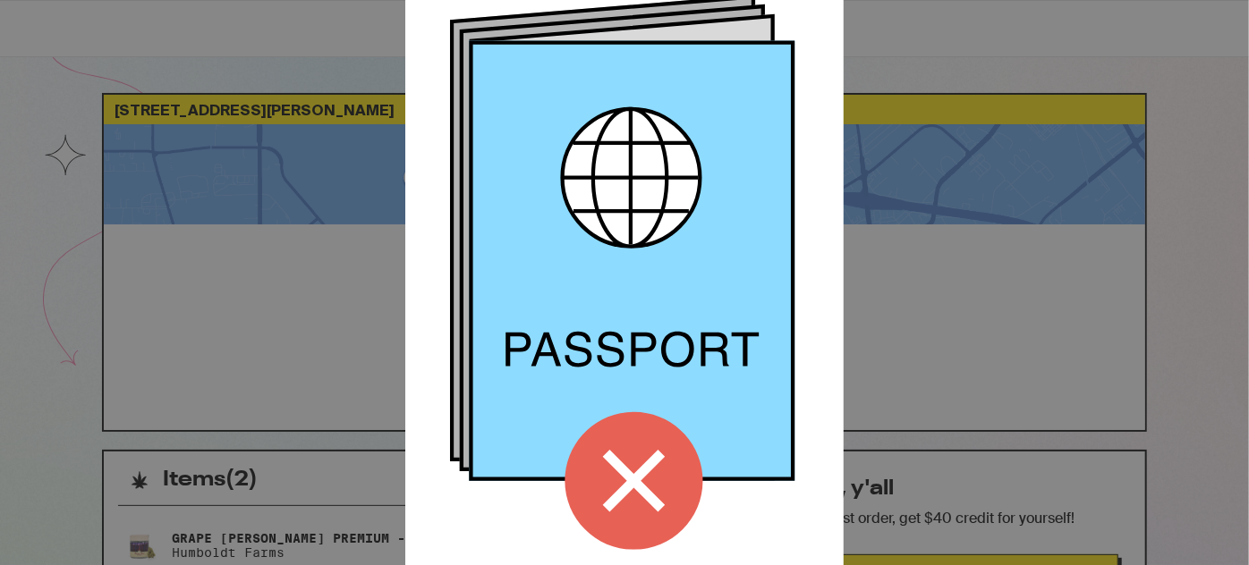
scroll to position [213, 0]
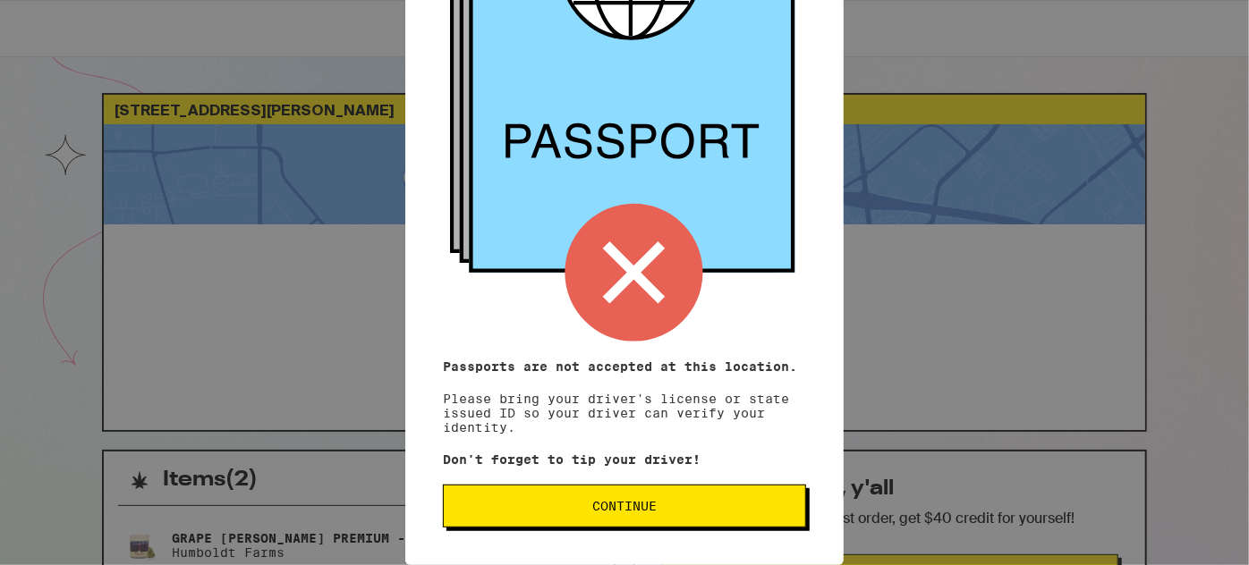
click at [562, 511] on span "Continue" at bounding box center [624, 506] width 333 height 13
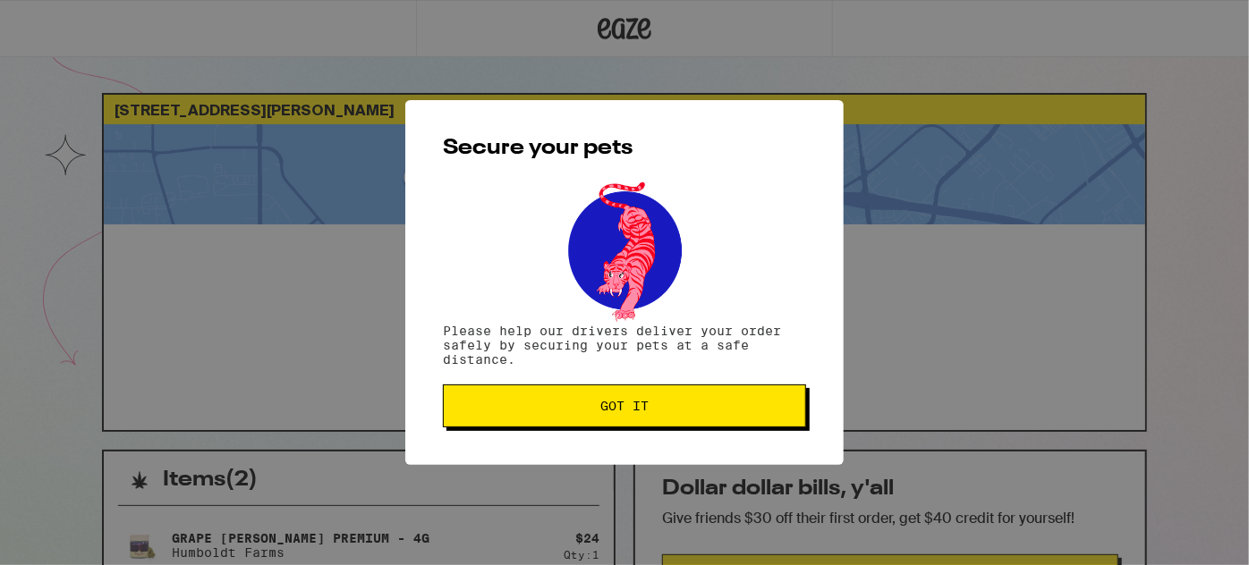
click at [613, 412] on span "Got it" at bounding box center [624, 406] width 48 height 13
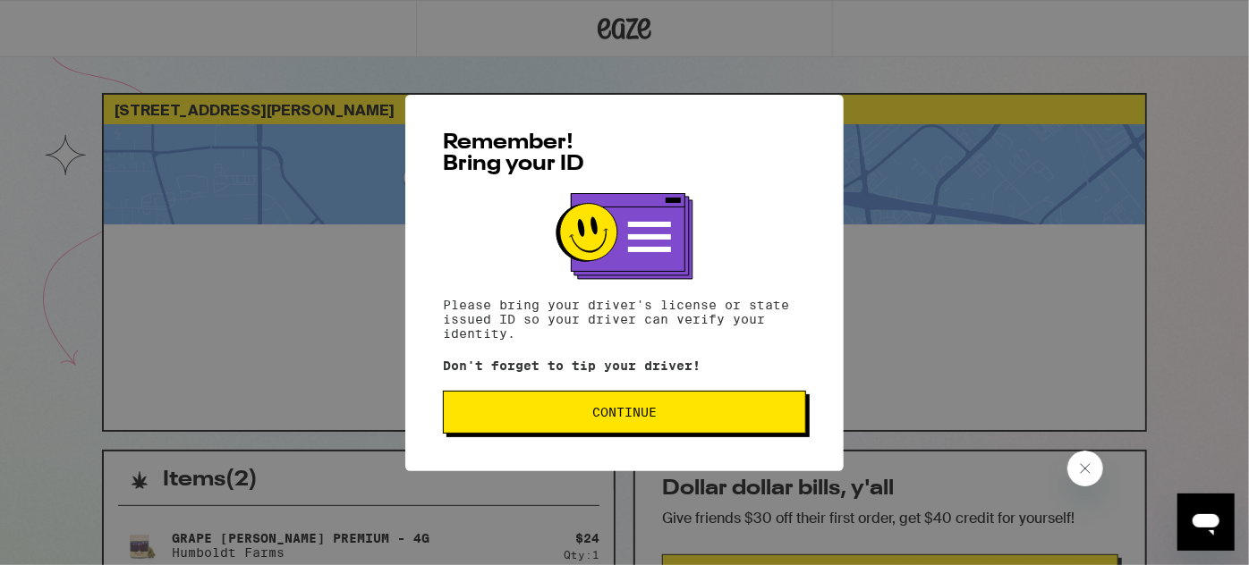
click at [576, 414] on span "Continue" at bounding box center [624, 412] width 333 height 13
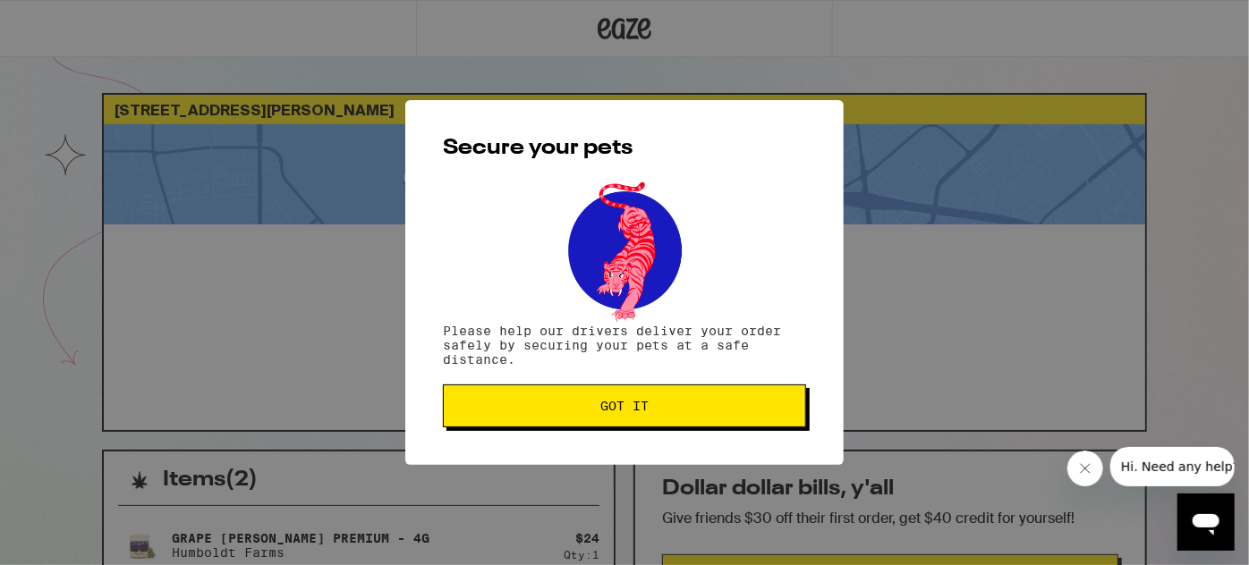
click at [1086, 469] on icon "Close message from company" at bounding box center [1084, 468] width 14 height 14
click at [634, 412] on span "Got it" at bounding box center [624, 406] width 48 height 13
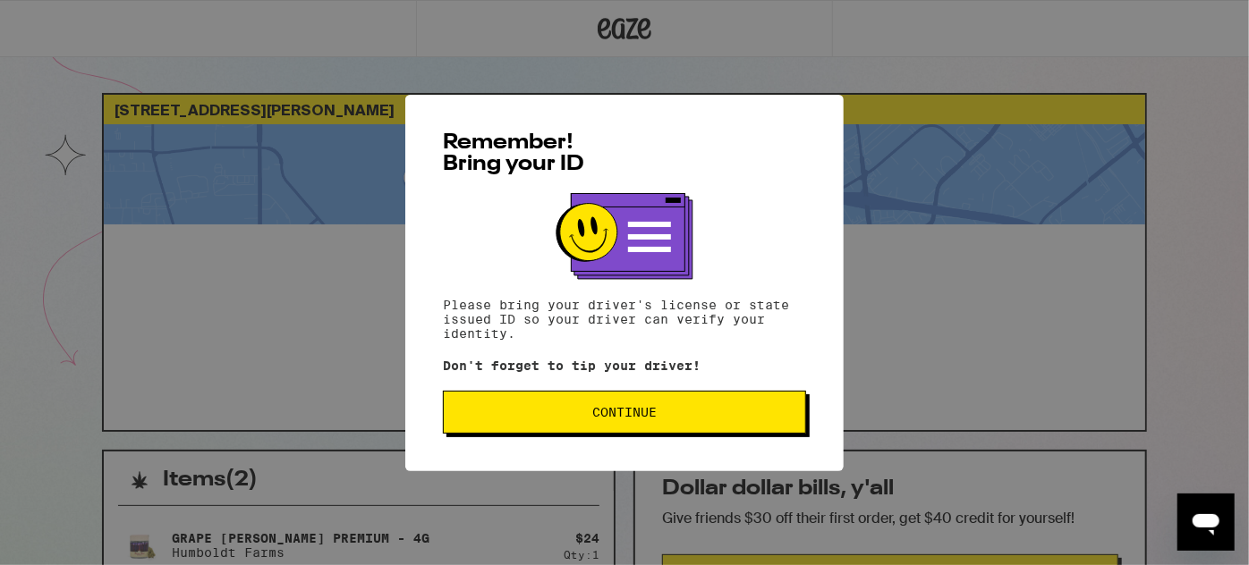
click at [561, 419] on span "Continue" at bounding box center [624, 412] width 333 height 13
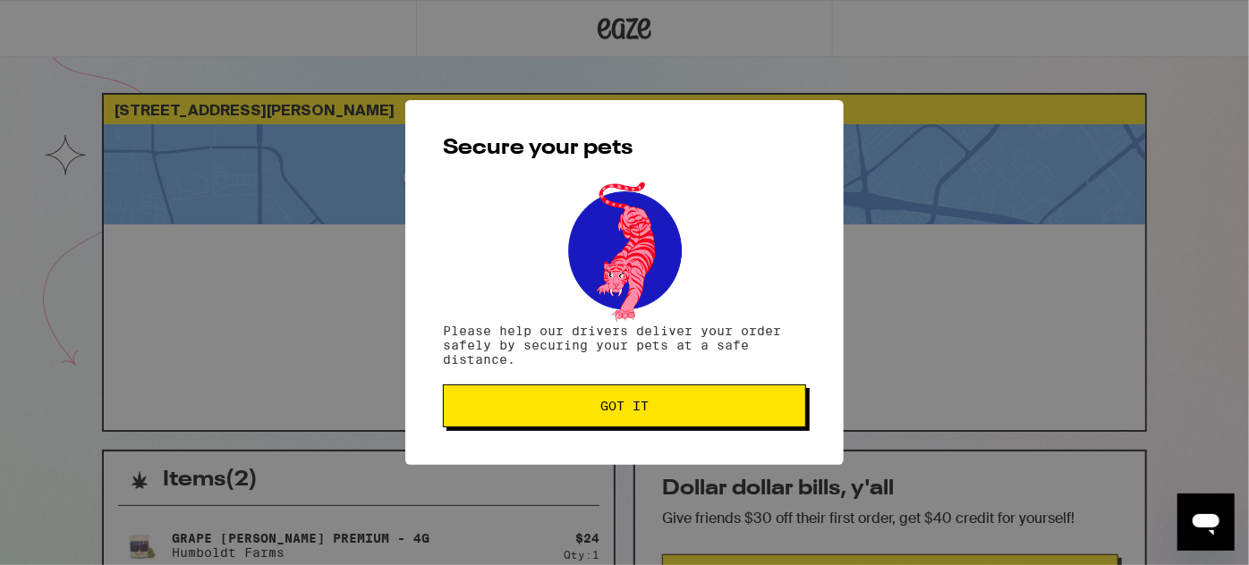
click at [561, 419] on button "Got it" at bounding box center [624, 406] width 363 height 43
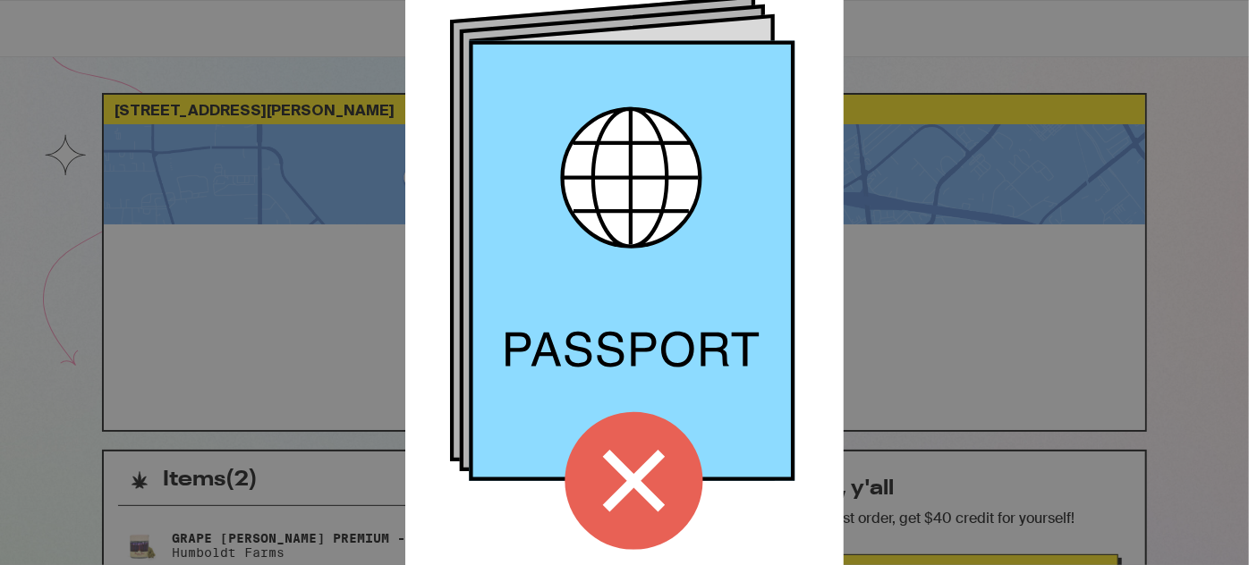
scroll to position [213, 0]
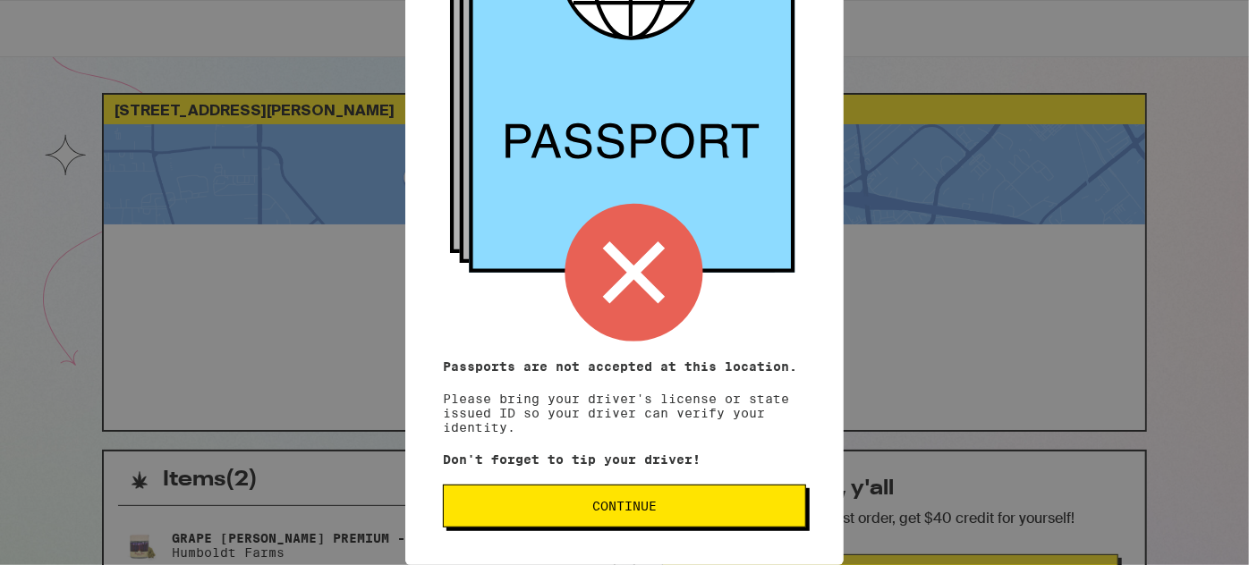
click at [665, 507] on span "Continue" at bounding box center [624, 506] width 333 height 13
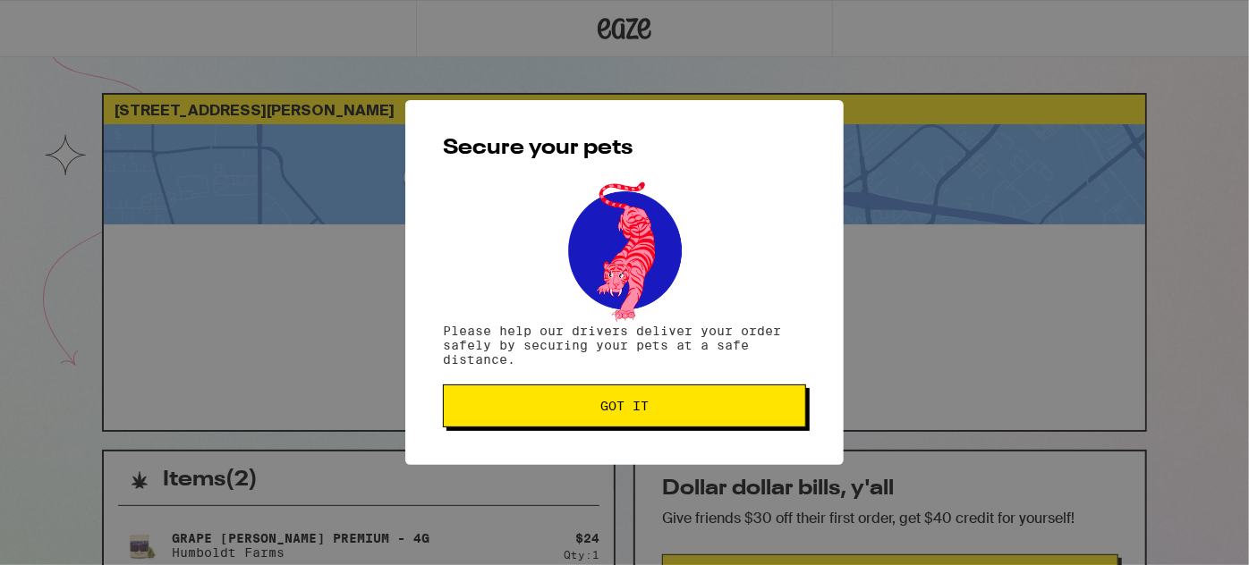
scroll to position [0, 0]
click at [664, 391] on button "Got it" at bounding box center [624, 406] width 363 height 43
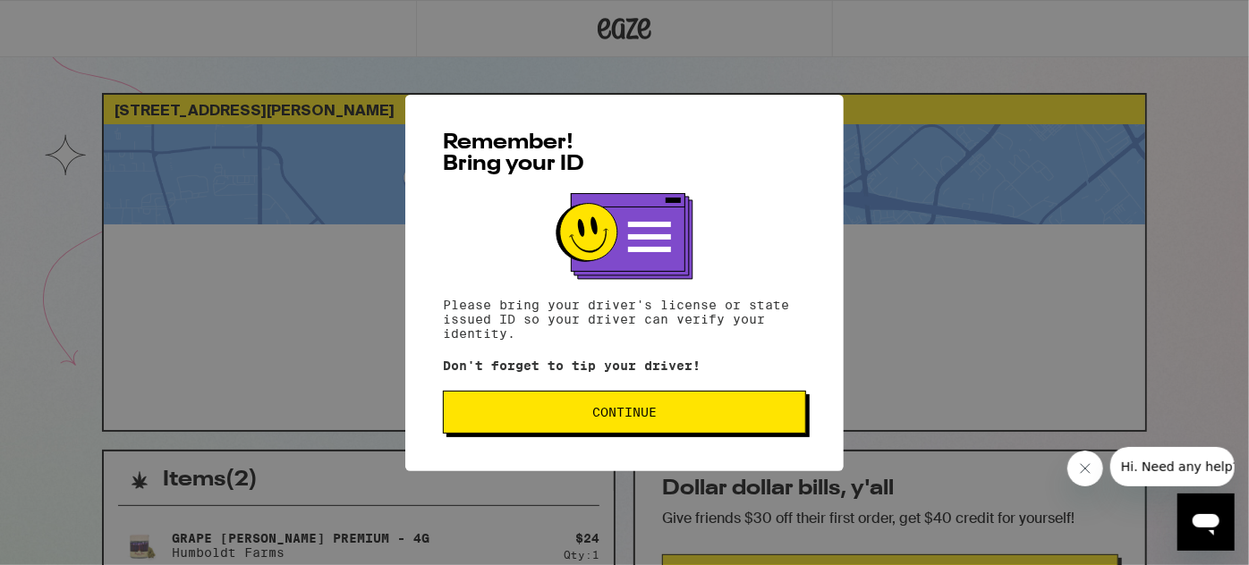
click at [528, 431] on button "Continue" at bounding box center [624, 412] width 363 height 43
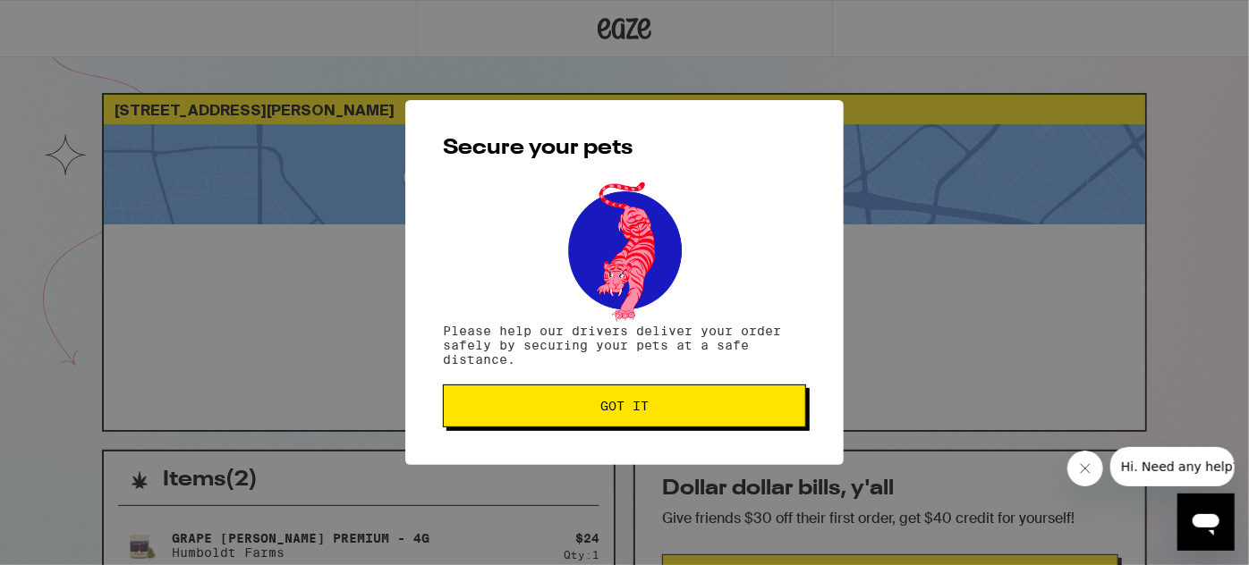
click at [546, 416] on button "Got it" at bounding box center [624, 406] width 363 height 43
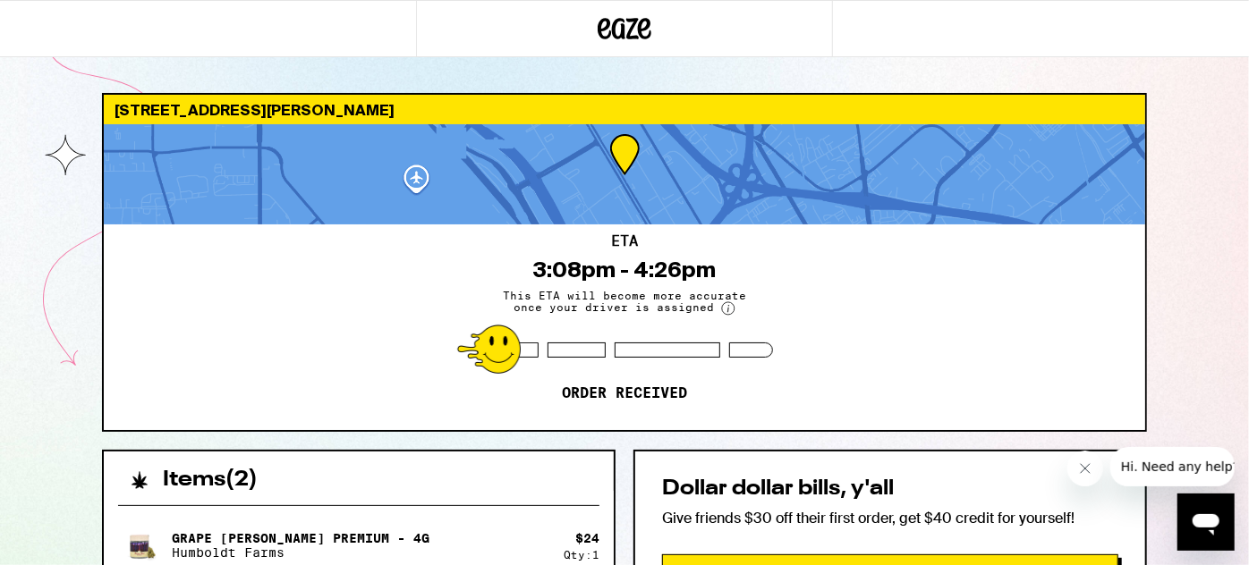
click at [1082, 463] on icon "Close message from company" at bounding box center [1084, 468] width 14 height 14
